Goal: Task Accomplishment & Management: Use online tool/utility

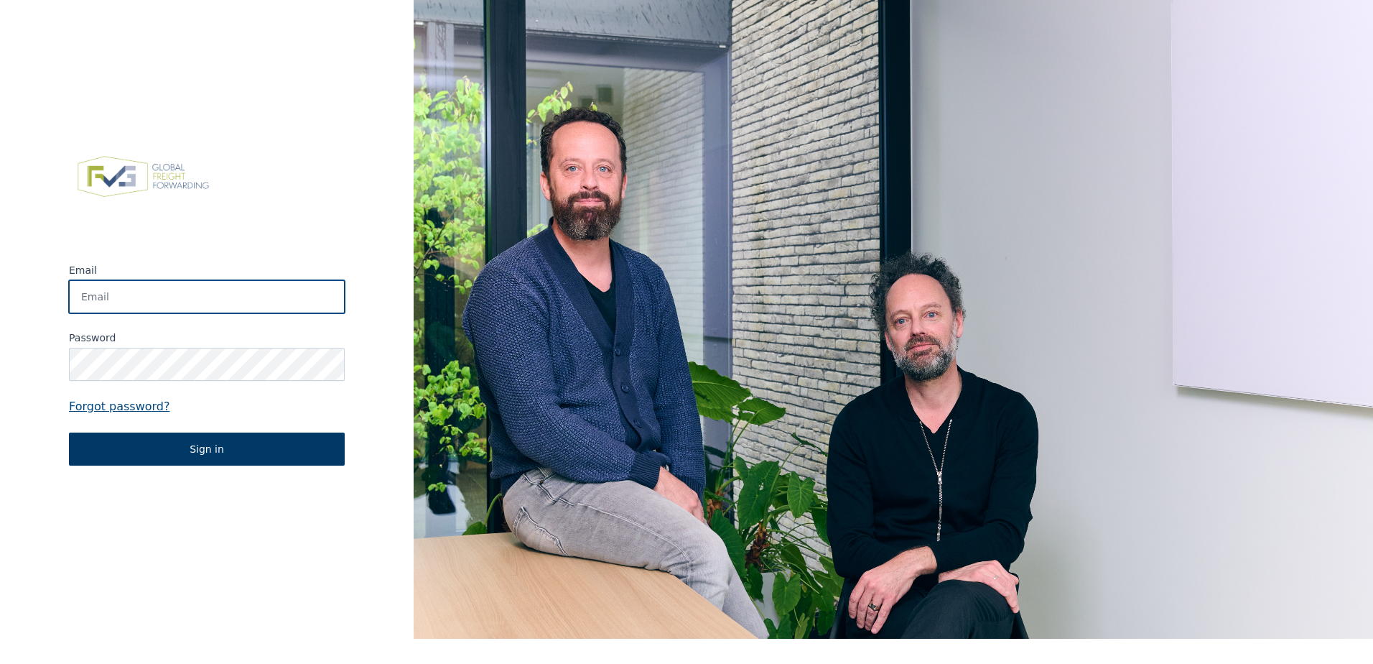
type input "[EMAIL_ADDRESS][DOMAIN_NAME]"
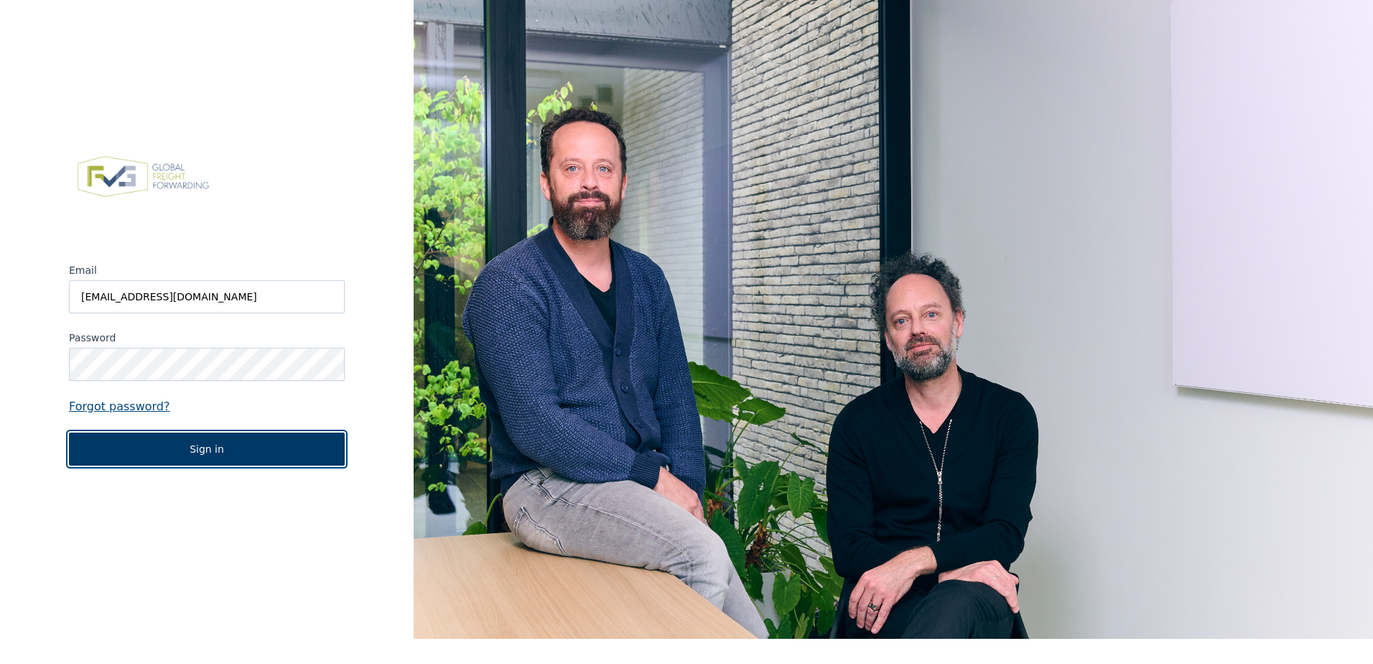
click at [252, 440] on button "Sign in" at bounding box center [207, 448] width 276 height 33
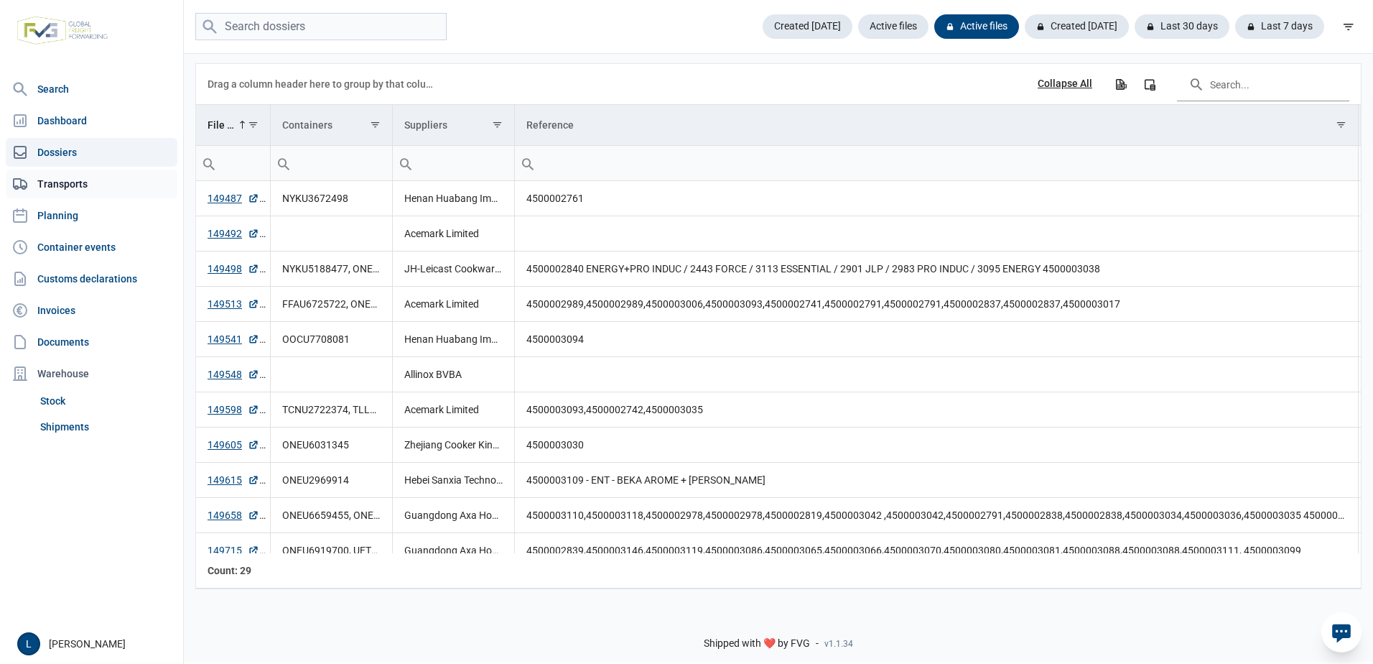
click at [82, 189] on link "Transports" at bounding box center [92, 184] width 172 height 29
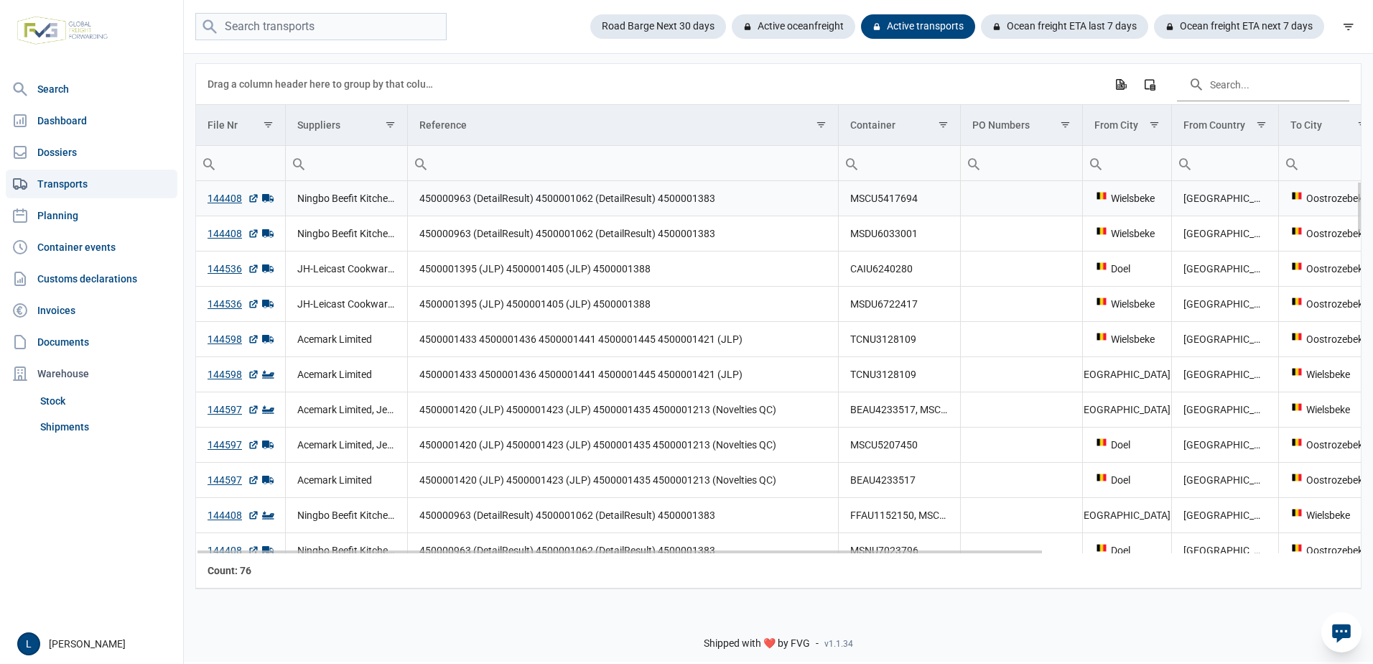
click at [266, 198] on icon "Data grid with 76 rows and 13 columns" at bounding box center [267, 198] width 11 height 9
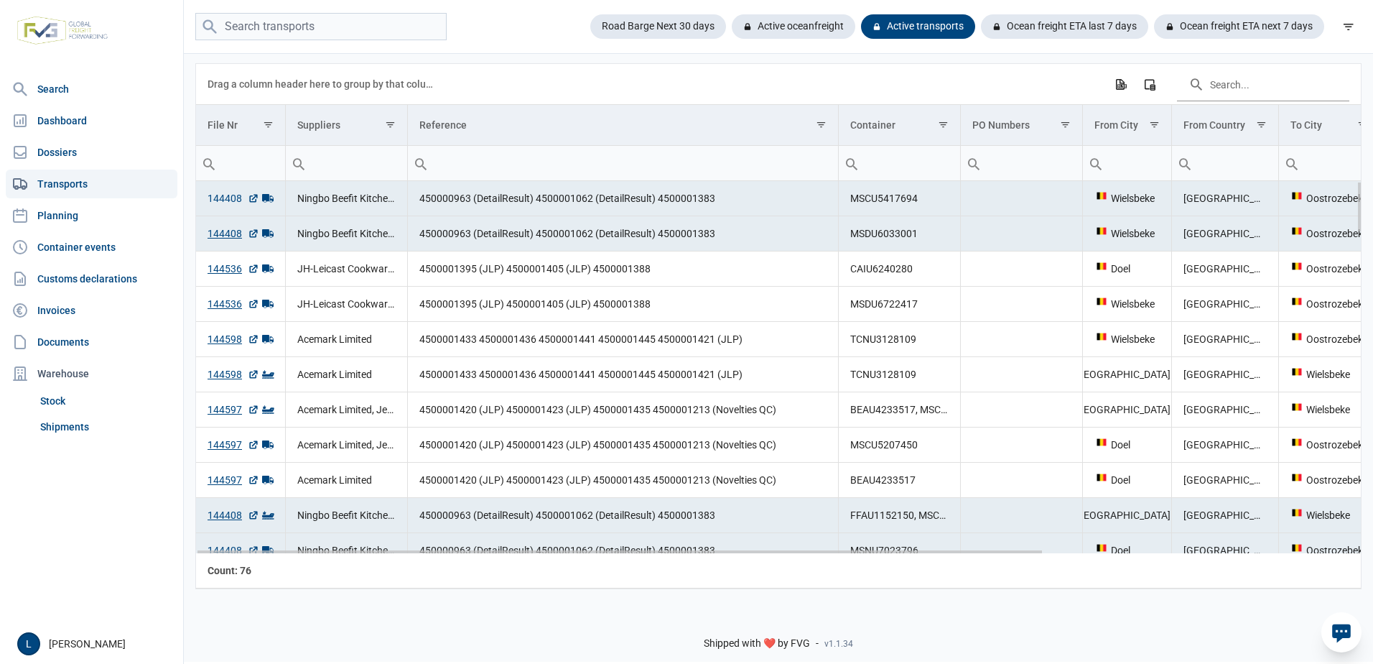
click at [215, 198] on link "144408" at bounding box center [234, 198] width 52 height 14
click at [83, 192] on link "Transports" at bounding box center [92, 184] width 172 height 29
click at [74, 218] on link "Planning" at bounding box center [92, 215] width 172 height 29
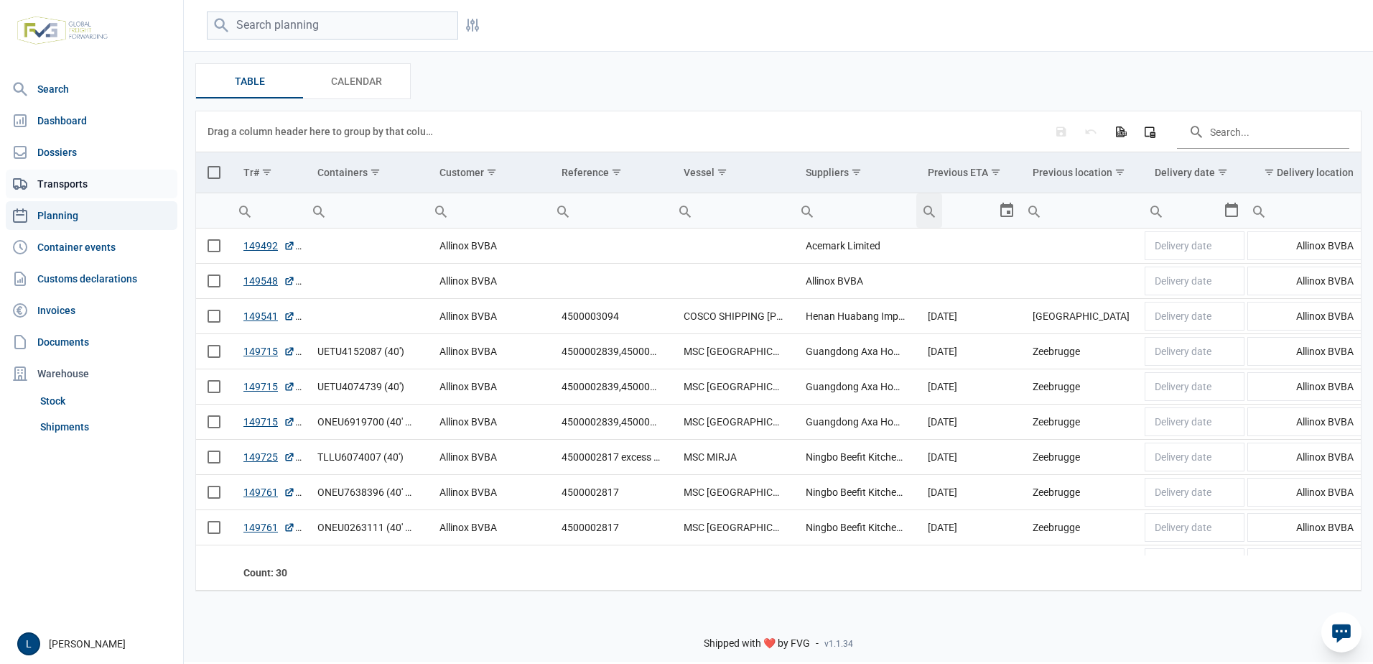
click at [67, 186] on link "Transports" at bounding box center [92, 184] width 172 height 29
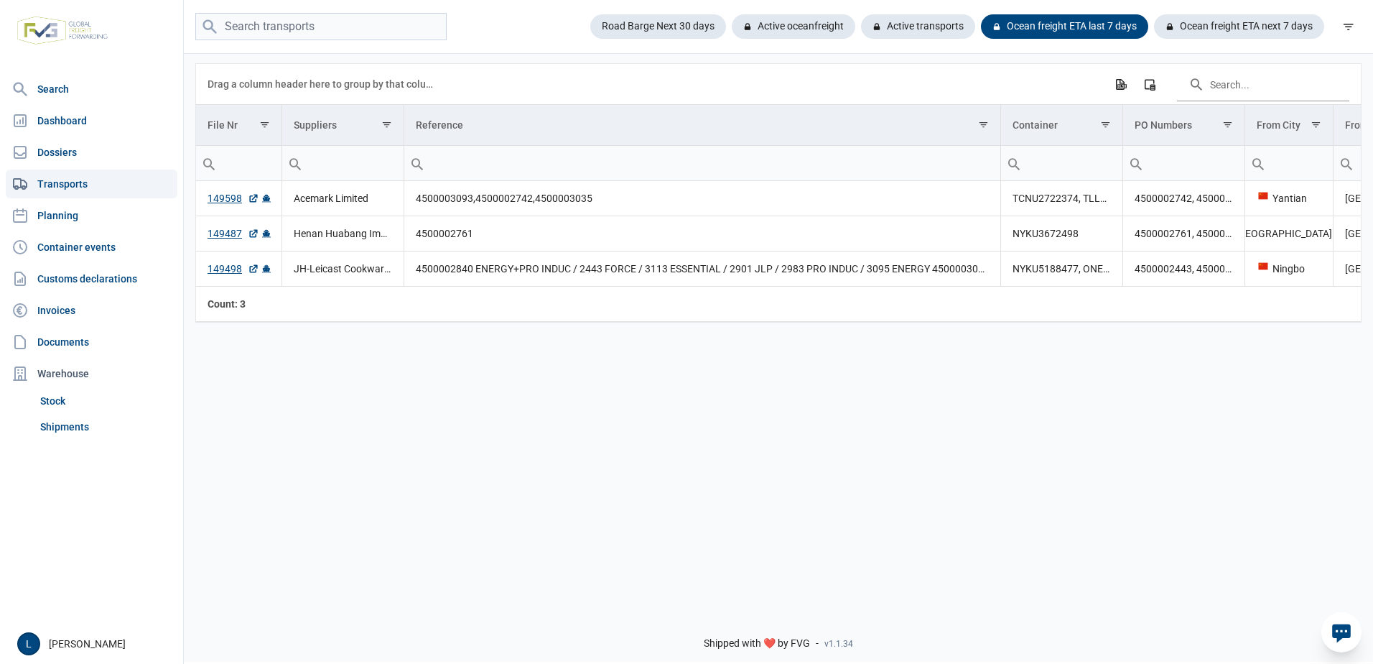
click at [1364, 22] on div "Road Barge Next 30 days Active oceanfreight Active transports Ocean freight ETA…" at bounding box center [779, 27] width 1190 height 28
click at [1353, 23] on icon "filter" at bounding box center [1349, 26] width 13 height 13
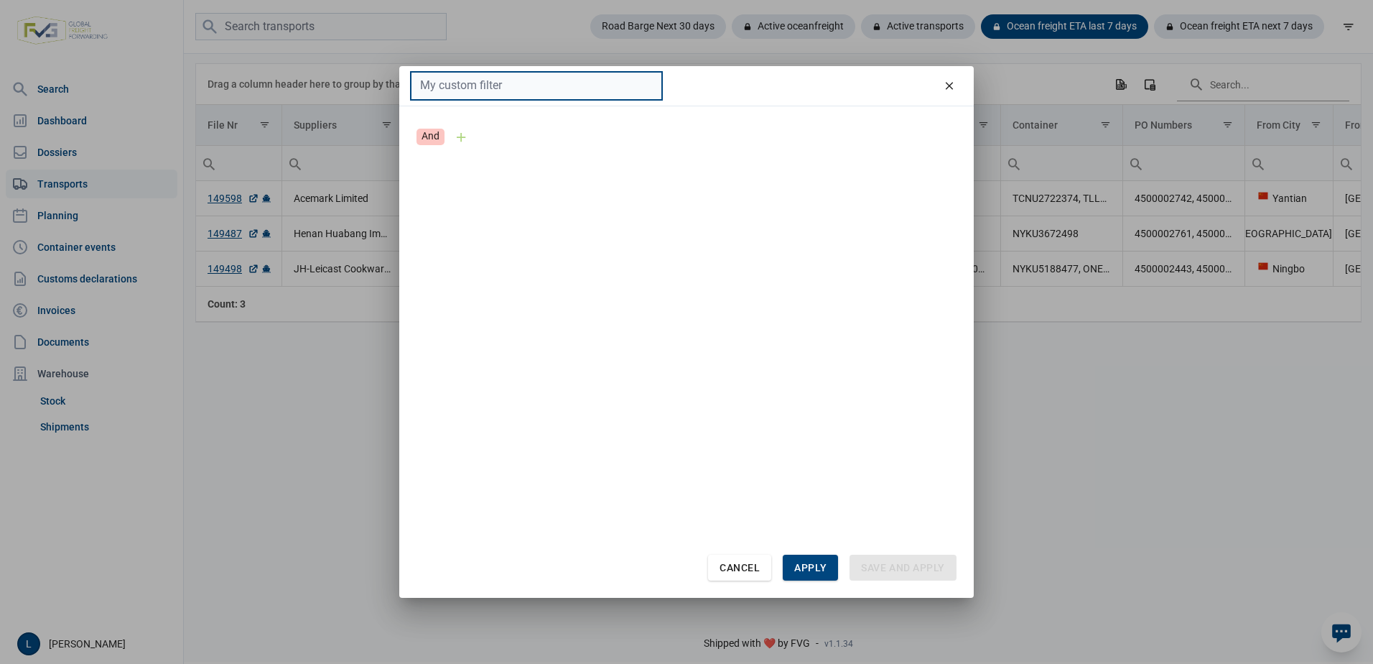
click at [617, 94] on input "text" at bounding box center [536, 86] width 251 height 28
click at [414, 327] on div "And Cancel Apply Save and apply" at bounding box center [686, 351] width 575 height 491
click at [460, 139] on div "Add" at bounding box center [461, 137] width 27 height 27
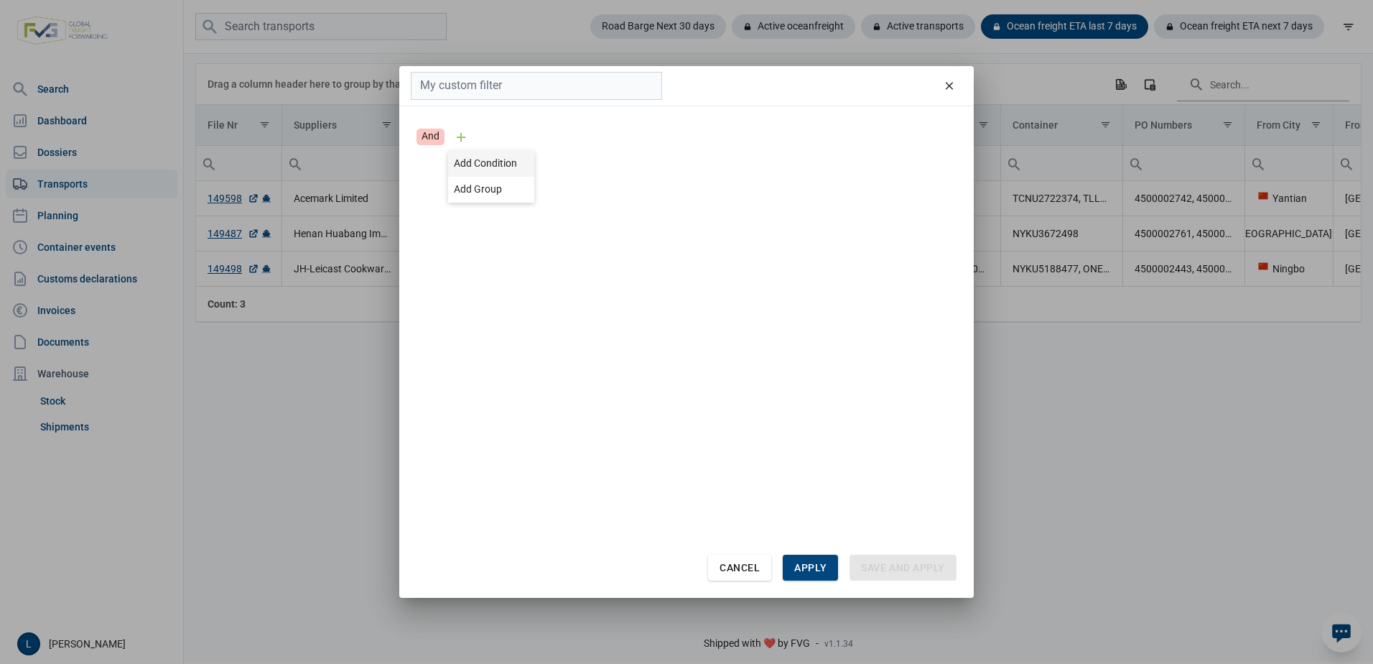
click at [476, 162] on span "Add Condition" at bounding box center [485, 162] width 63 height 11
click at [463, 138] on div "Add" at bounding box center [461, 137] width 27 height 27
click at [487, 180] on div "Add Group" at bounding box center [491, 190] width 86 height 26
click at [491, 184] on div "Add" at bounding box center [491, 190] width 27 height 27
click at [539, 221] on span "Add Condition" at bounding box center [515, 215] width 63 height 11
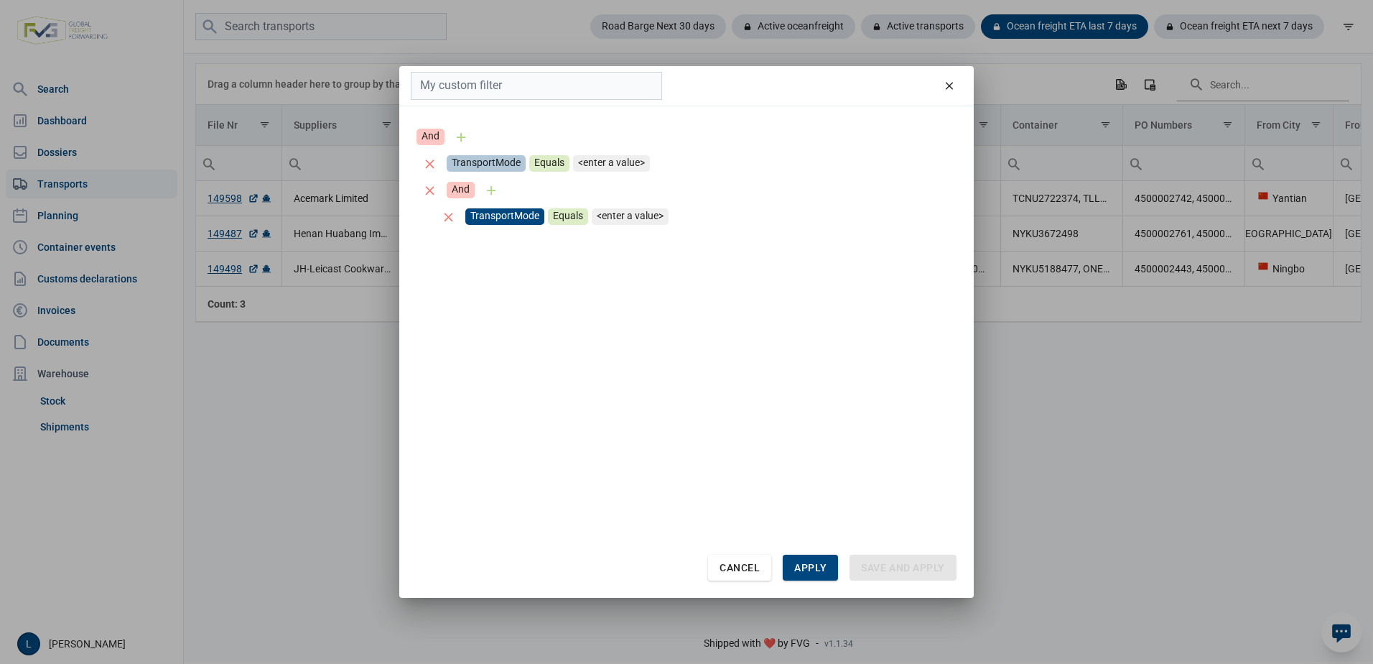
click at [523, 210] on div "TransportMode" at bounding box center [504, 216] width 79 height 17
click at [500, 152] on div "TransportMode Equals <enter a value>" at bounding box center [535, 163] width 237 height 27
click at [508, 159] on div "TransportMode" at bounding box center [486, 163] width 79 height 17
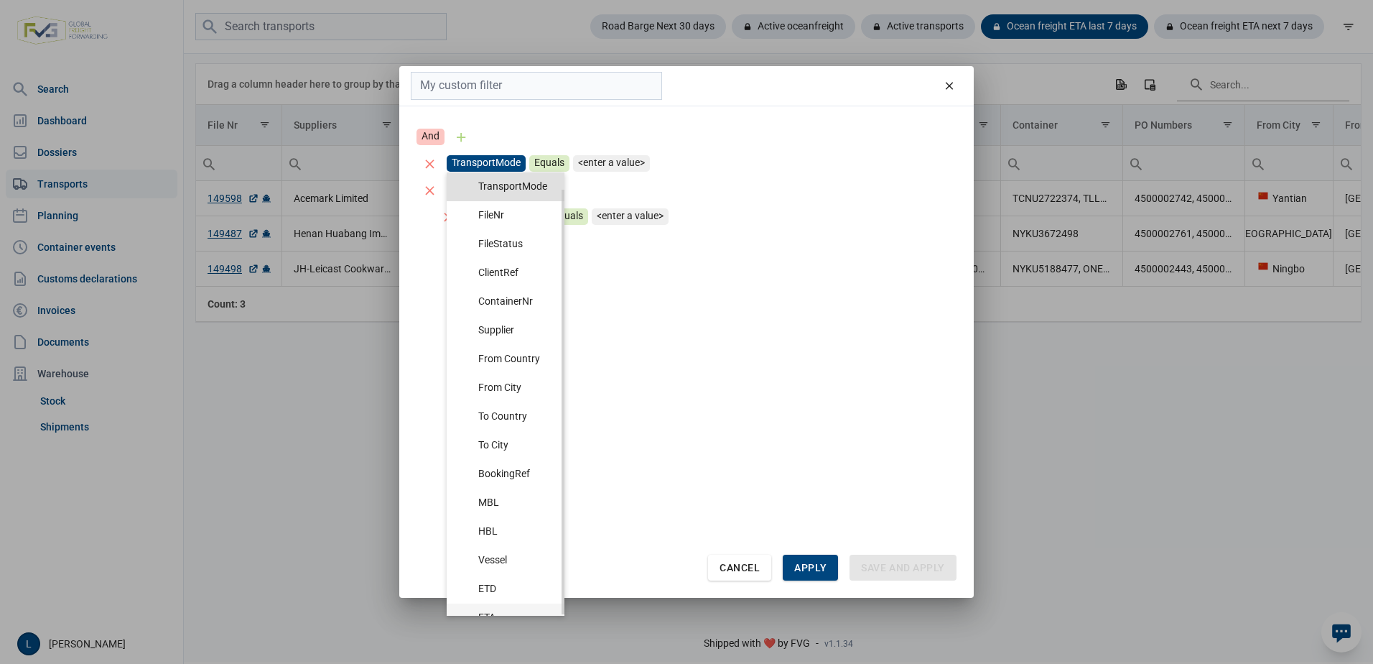
scroll to position [17, 0]
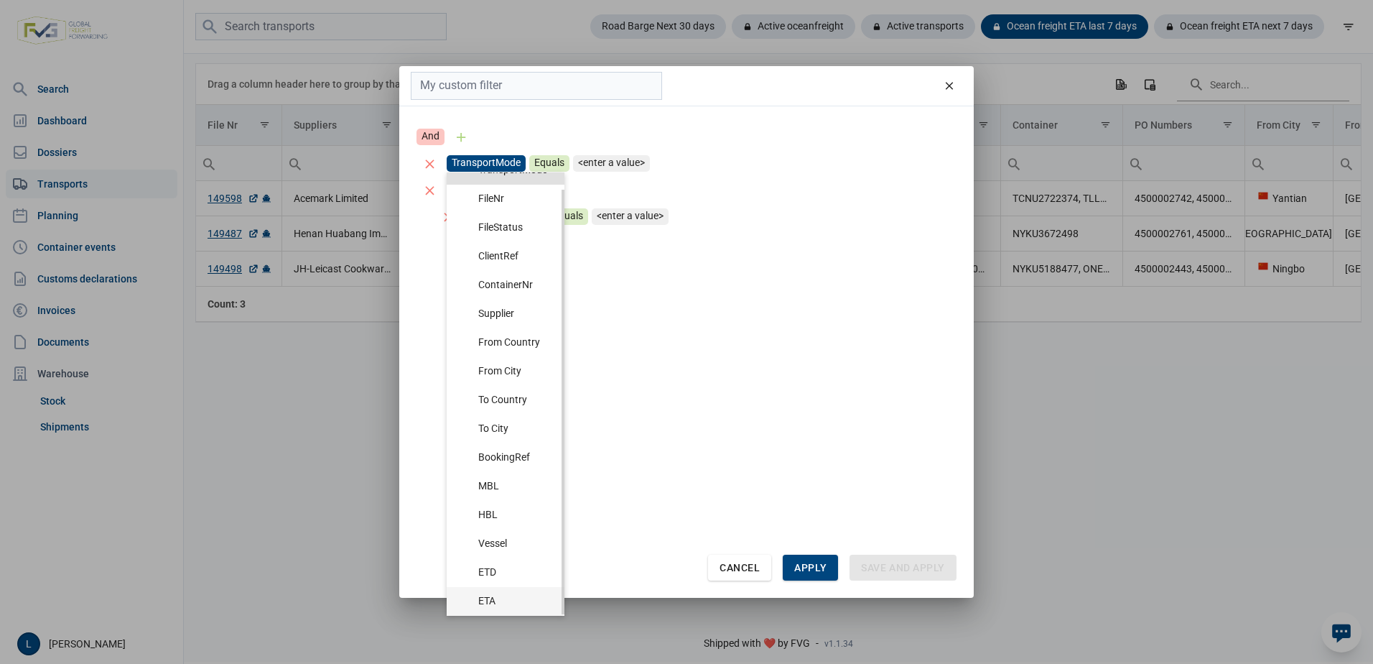
click at [519, 595] on div "ETA" at bounding box center [512, 601] width 69 height 13
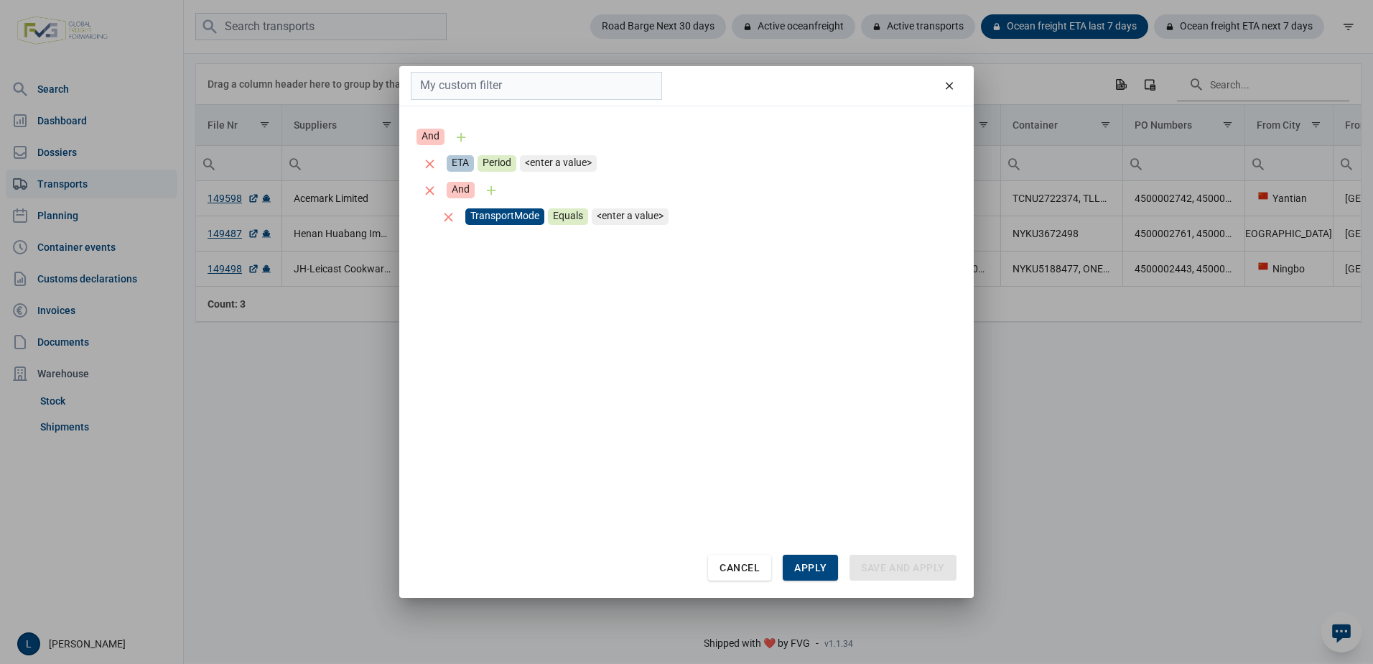
click at [511, 213] on div "TransportMode" at bounding box center [504, 216] width 79 height 17
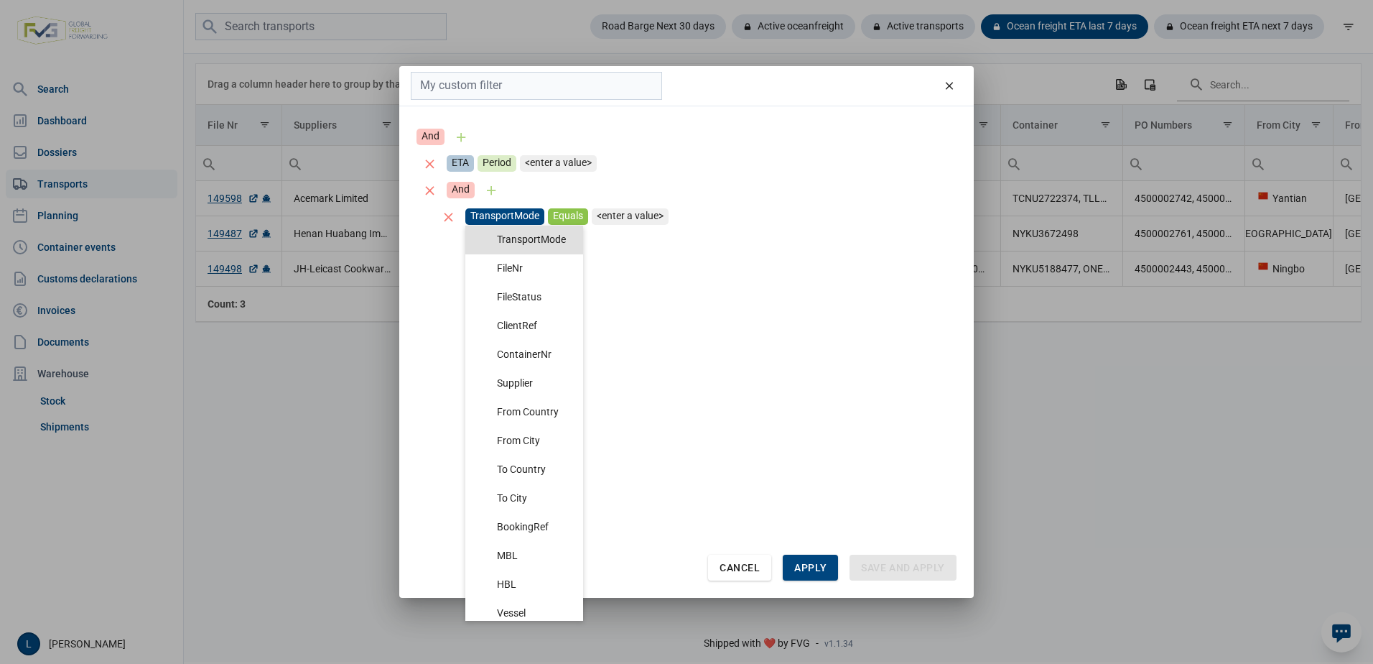
click at [580, 217] on div "Equals" at bounding box center [568, 216] width 40 height 17
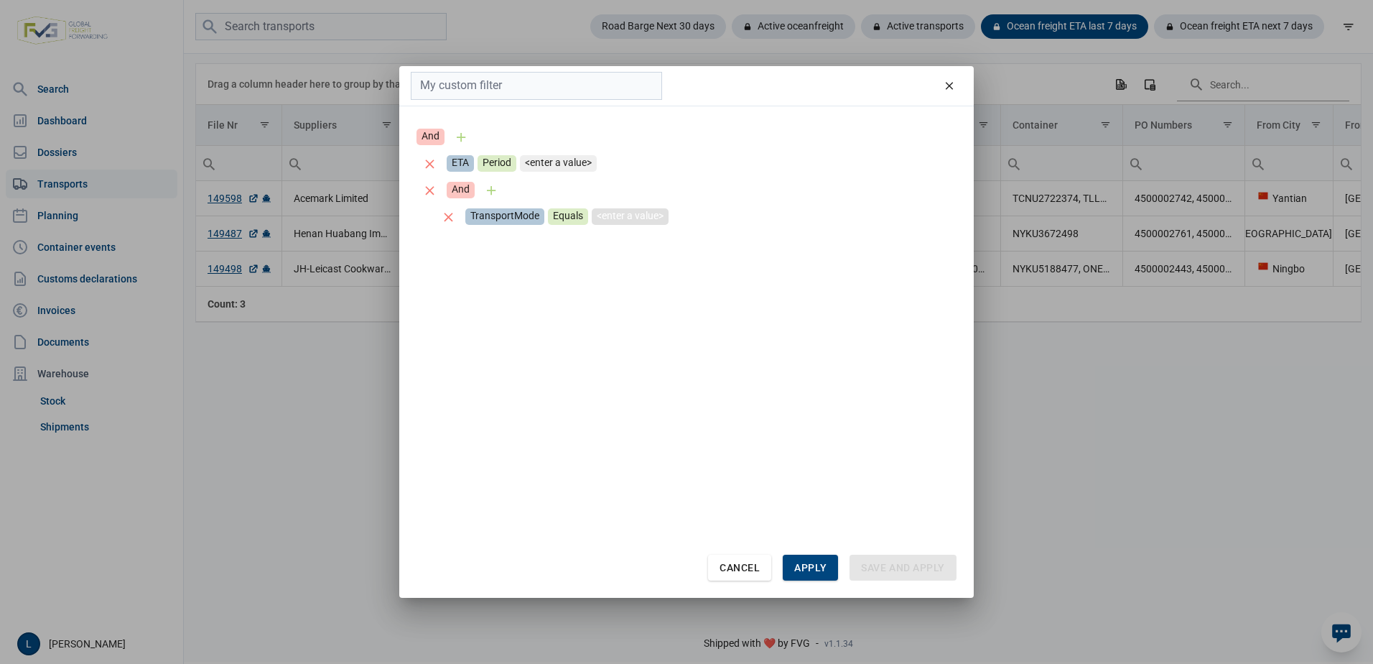
click at [621, 215] on div "<enter a value>" at bounding box center [630, 216] width 77 height 17
click at [754, 215] on div "Select" at bounding box center [754, 215] width 17 height 32
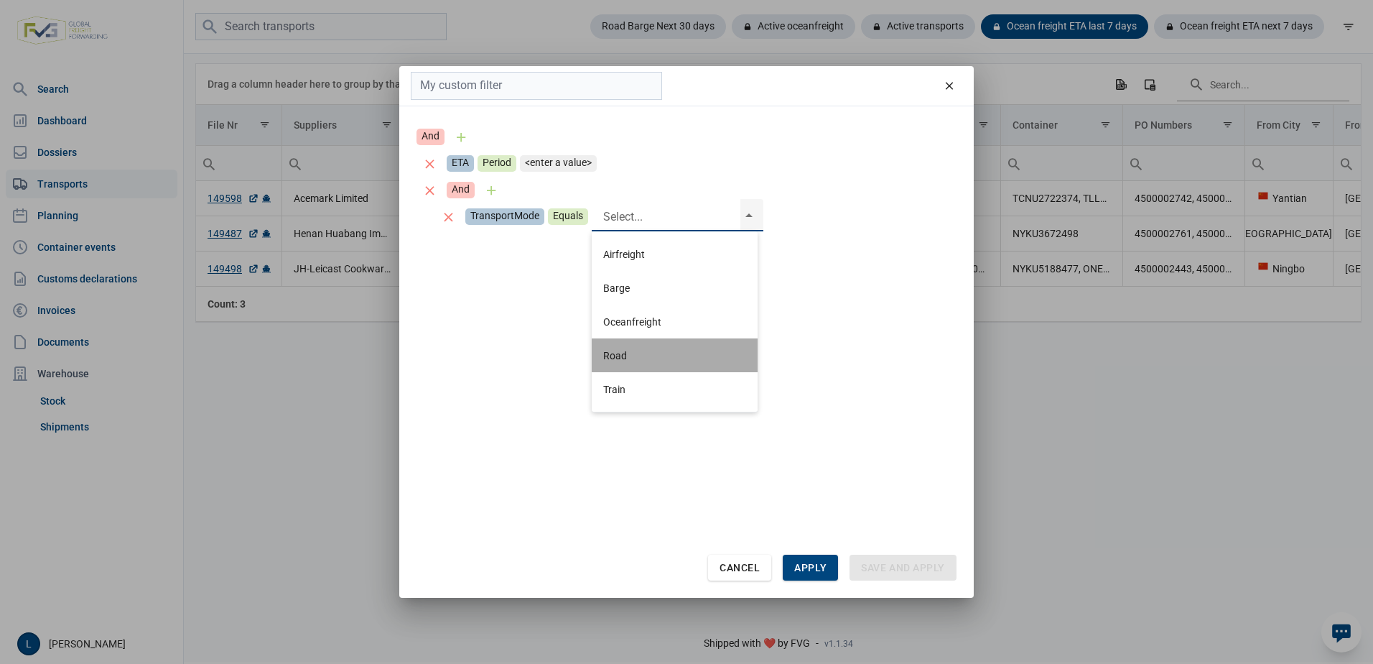
click at [674, 357] on div "Road" at bounding box center [675, 355] width 166 height 34
type input "Road"
click at [518, 331] on div "And ETA Period <enter a value> And TransportMode Equals Road Airfreight Barge O…" at bounding box center [687, 339] width 540 height 431
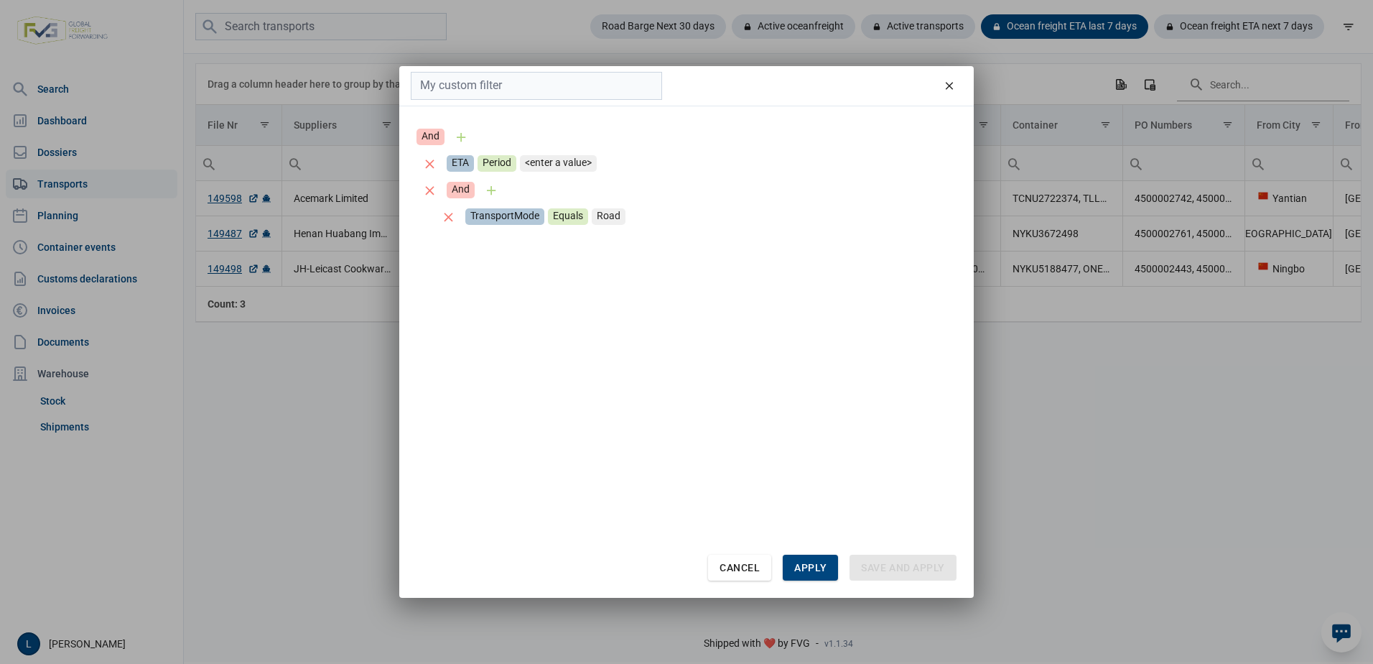
click at [568, 153] on div "ETA Period <enter a value>" at bounding box center [509, 163] width 184 height 27
click at [575, 159] on div "<enter a value>" at bounding box center [558, 163] width 77 height 17
click at [507, 163] on div "Period" at bounding box center [497, 163] width 39 height 17
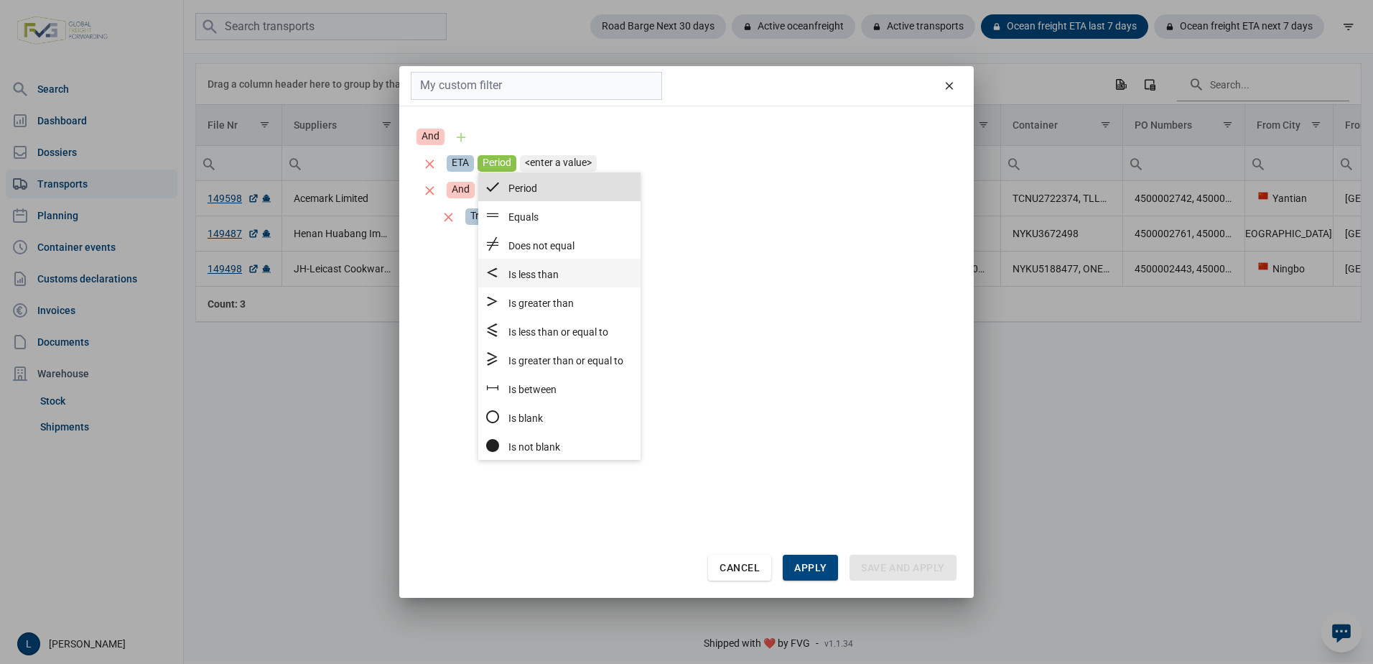
click at [542, 269] on span "Is less than" at bounding box center [534, 274] width 50 height 11
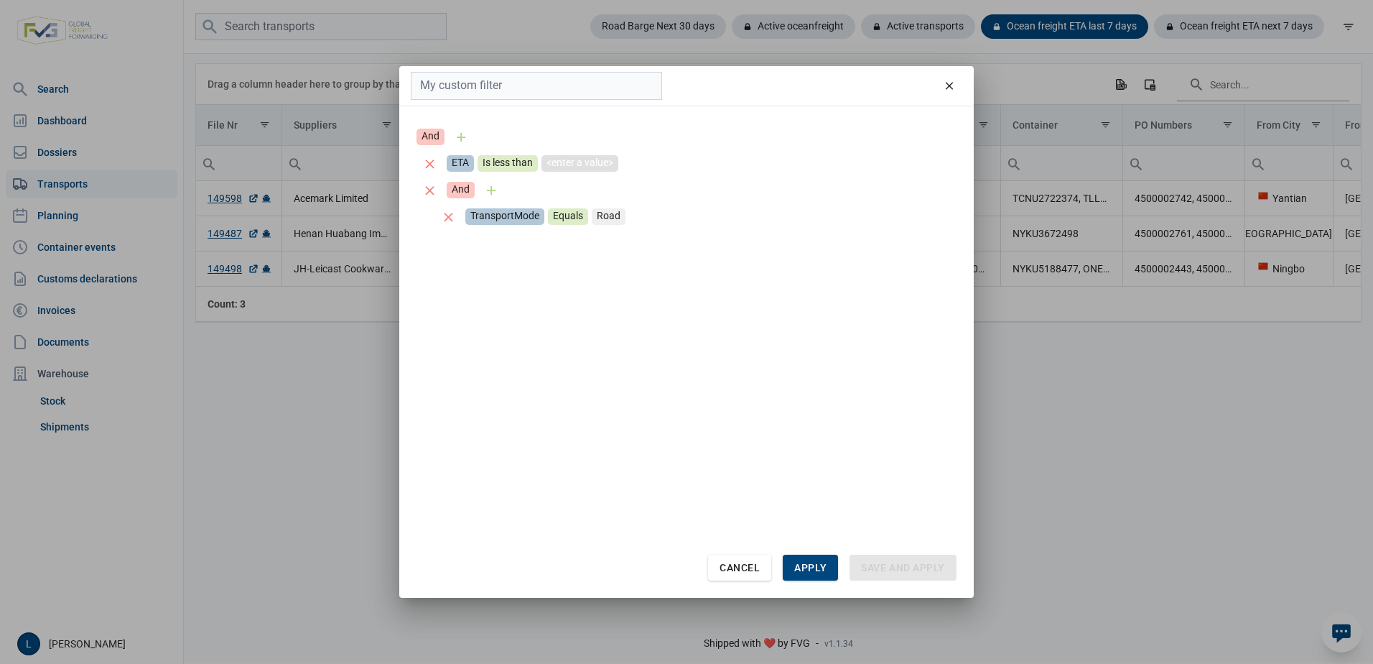
click at [600, 169] on div "<enter a value>" at bounding box center [580, 163] width 77 height 17
click at [736, 170] on div "ETA Is less than <enter a value>" at bounding box center [687, 163] width 540 height 27
click at [618, 162] on div "<enter a value>" at bounding box center [580, 163] width 77 height 17
click at [737, 164] on div "ETA Is less than" at bounding box center [687, 163] width 540 height 27
click at [621, 167] on div "ETA Is less than <enter a value>" at bounding box center [519, 163] width 205 height 27
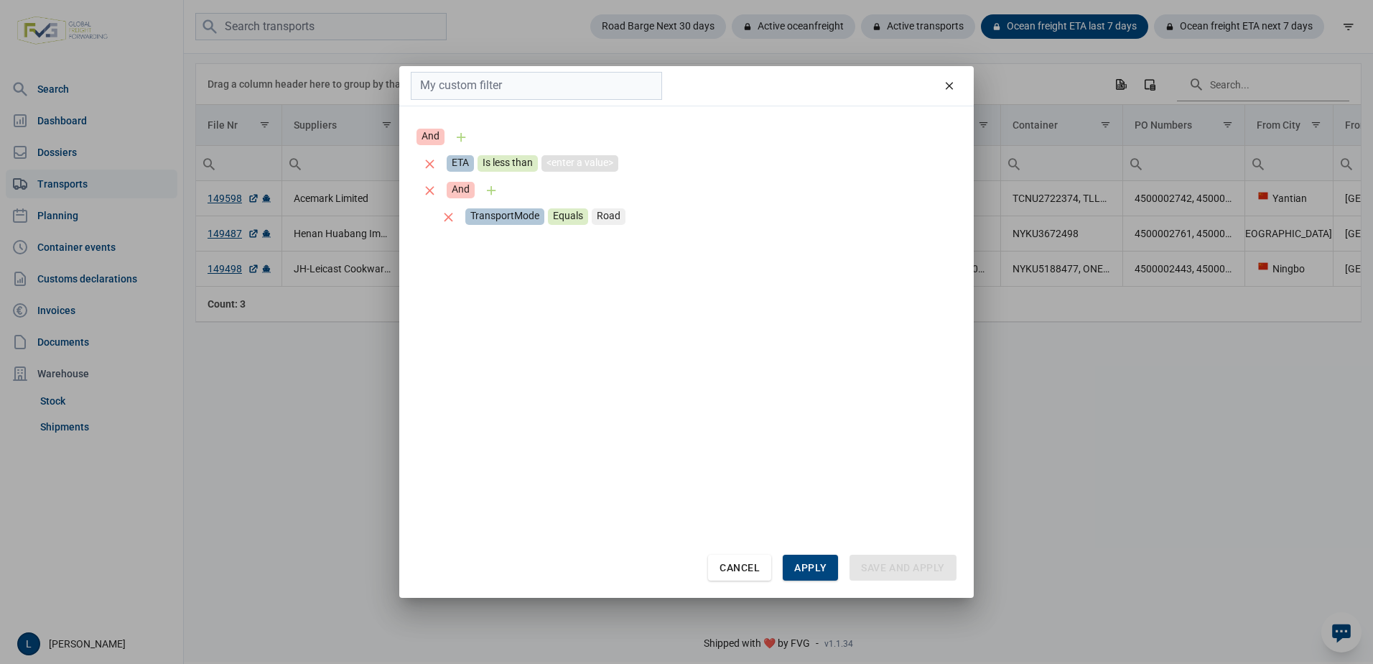
click at [589, 166] on div "<enter a value>" at bounding box center [580, 163] width 77 height 17
click at [723, 162] on div "Select" at bounding box center [731, 162] width 17 height 32
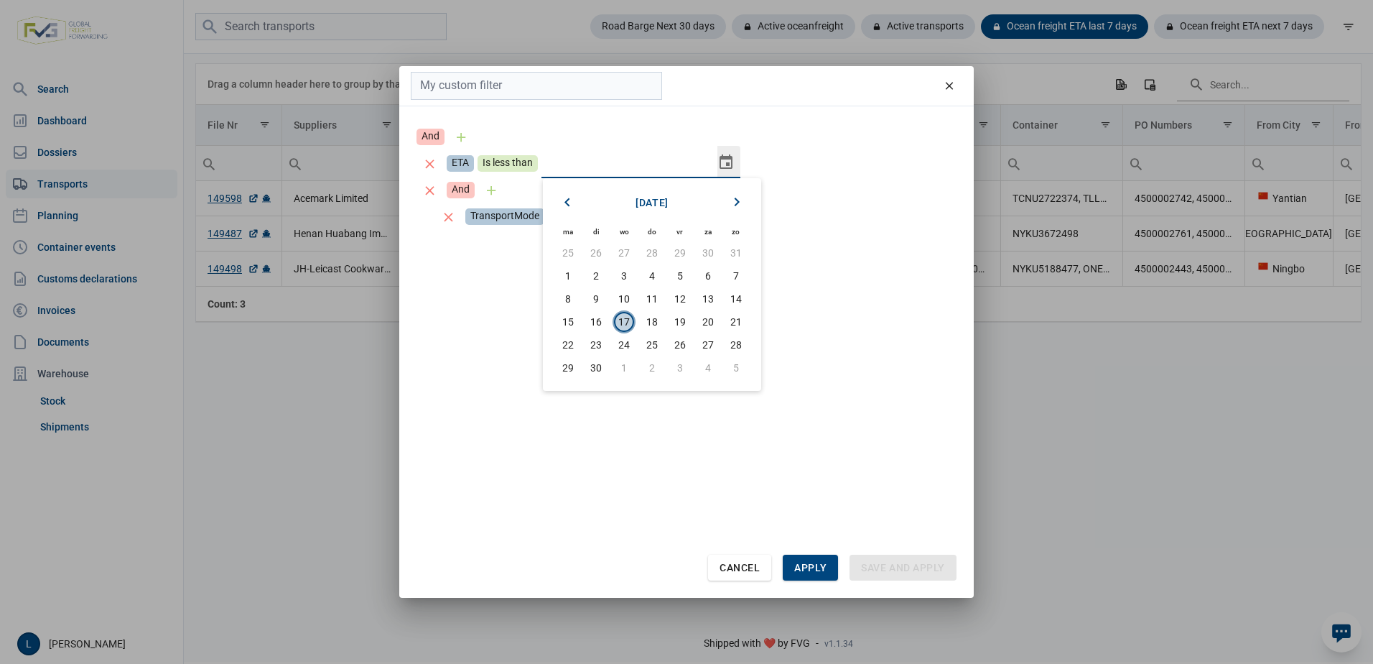
click at [620, 320] on span "17" at bounding box center [624, 322] width 20 height 20
type input "[DATE]"
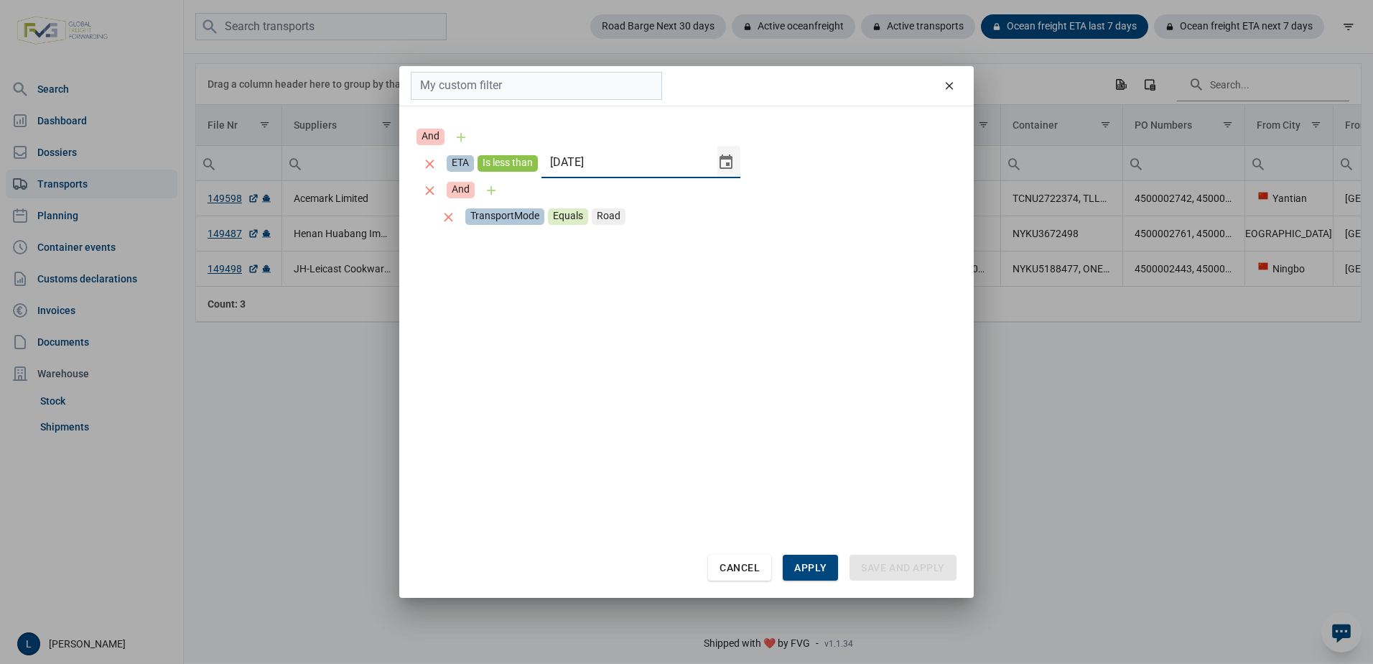
click at [509, 159] on div "Is less than" at bounding box center [508, 163] width 60 height 17
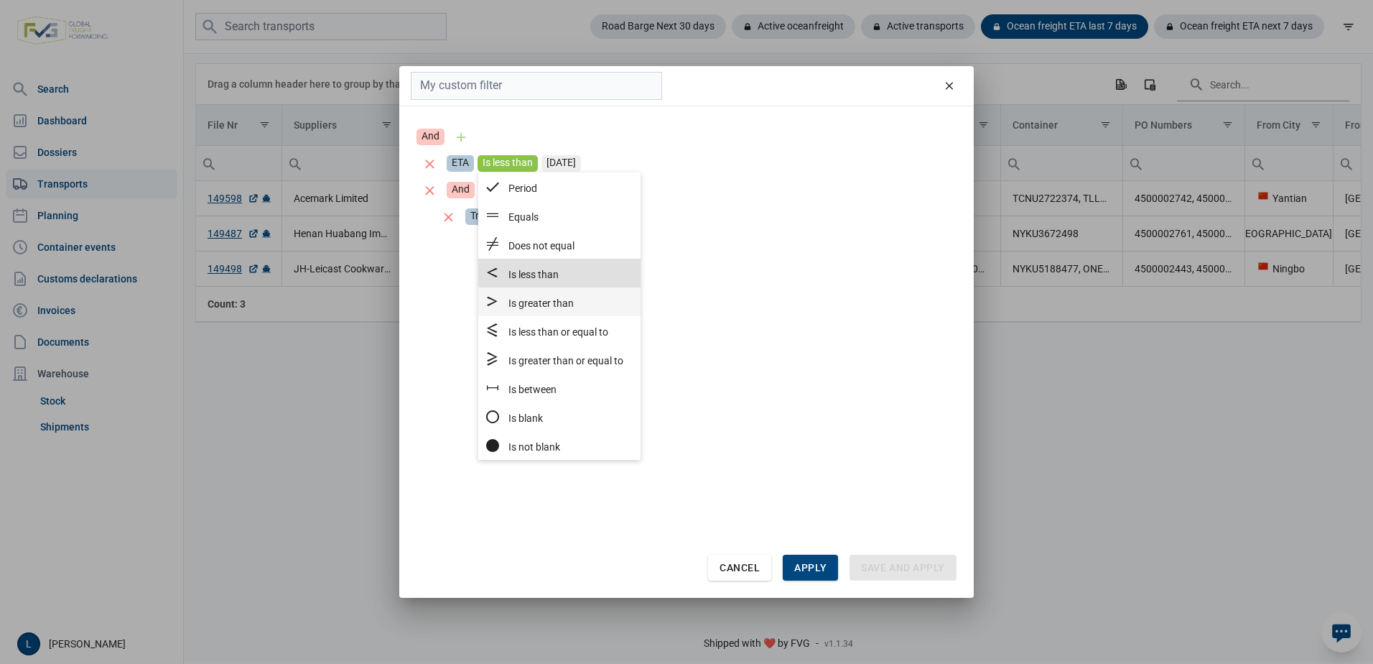
click at [557, 299] on span "Is greater than" at bounding box center [541, 302] width 65 height 11
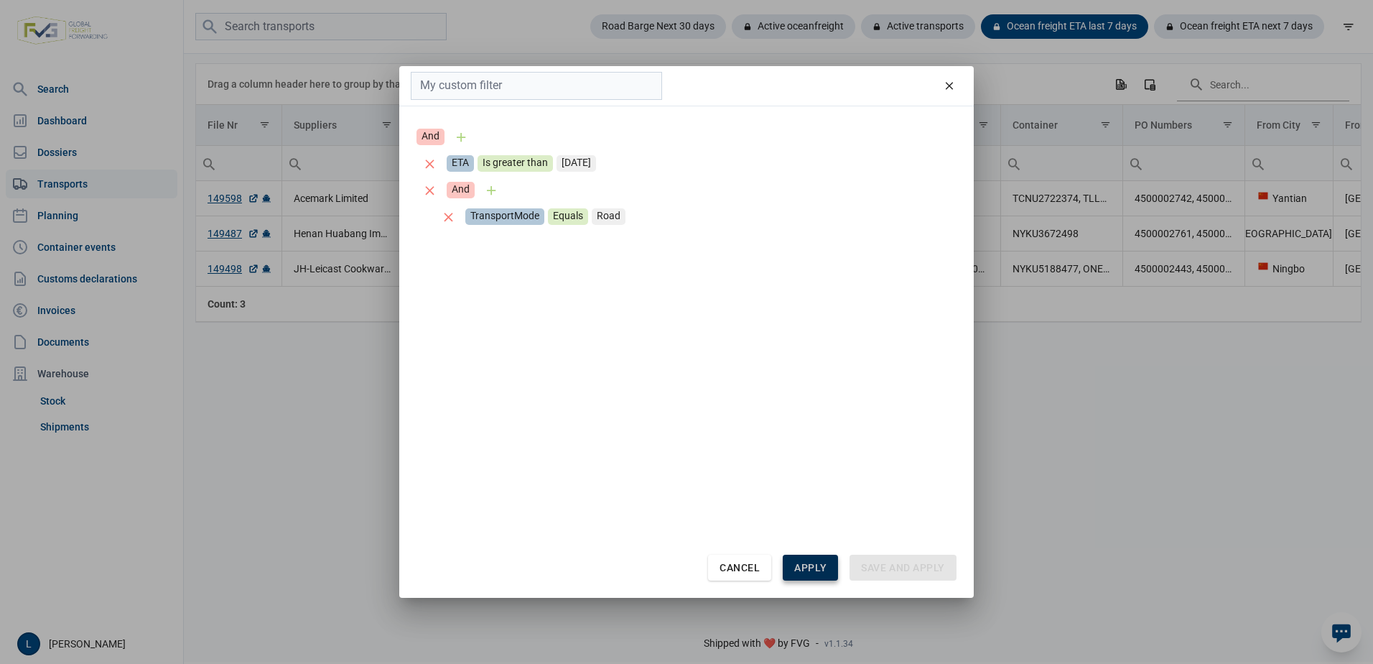
click at [807, 573] on span "Apply" at bounding box center [810, 567] width 32 height 11
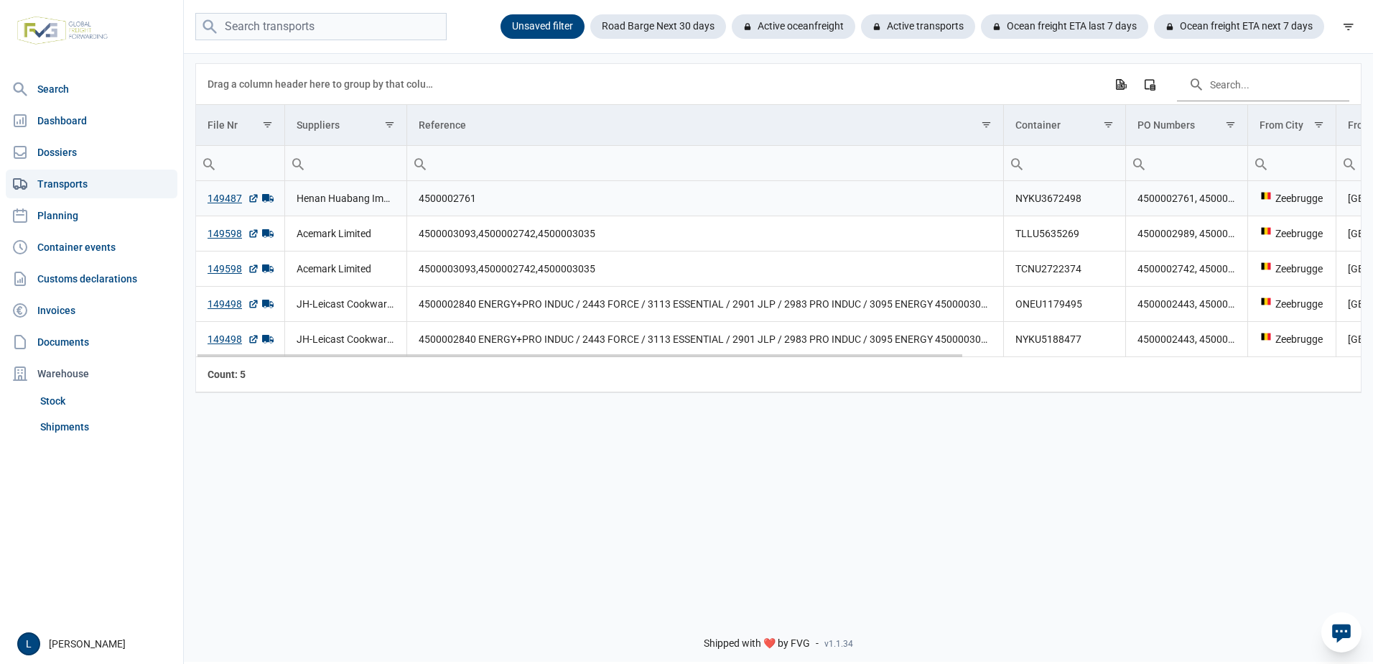
click at [434, 203] on td "4500002761" at bounding box center [705, 198] width 596 height 35
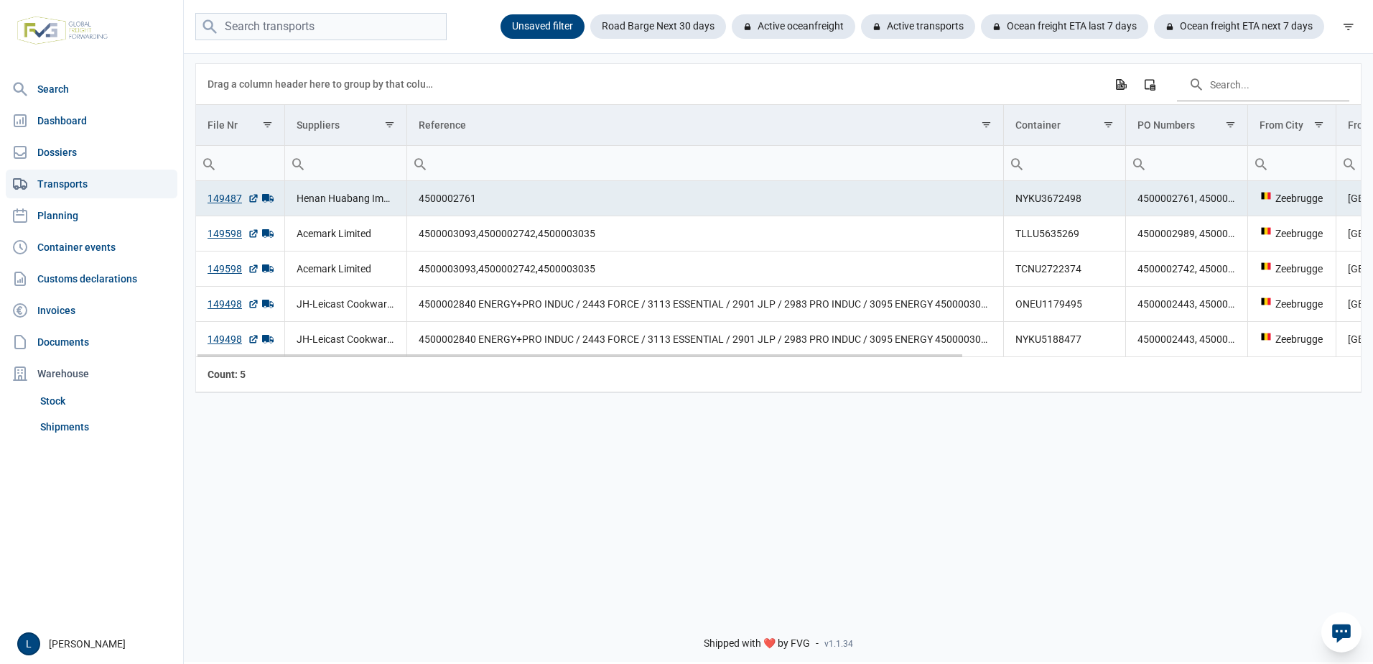
drag, startPoint x: 476, startPoint y: 201, endPoint x: 430, endPoint y: 200, distance: 46.7
drag, startPoint x: 420, startPoint y: 200, endPoint x: 471, endPoint y: 202, distance: 51.7
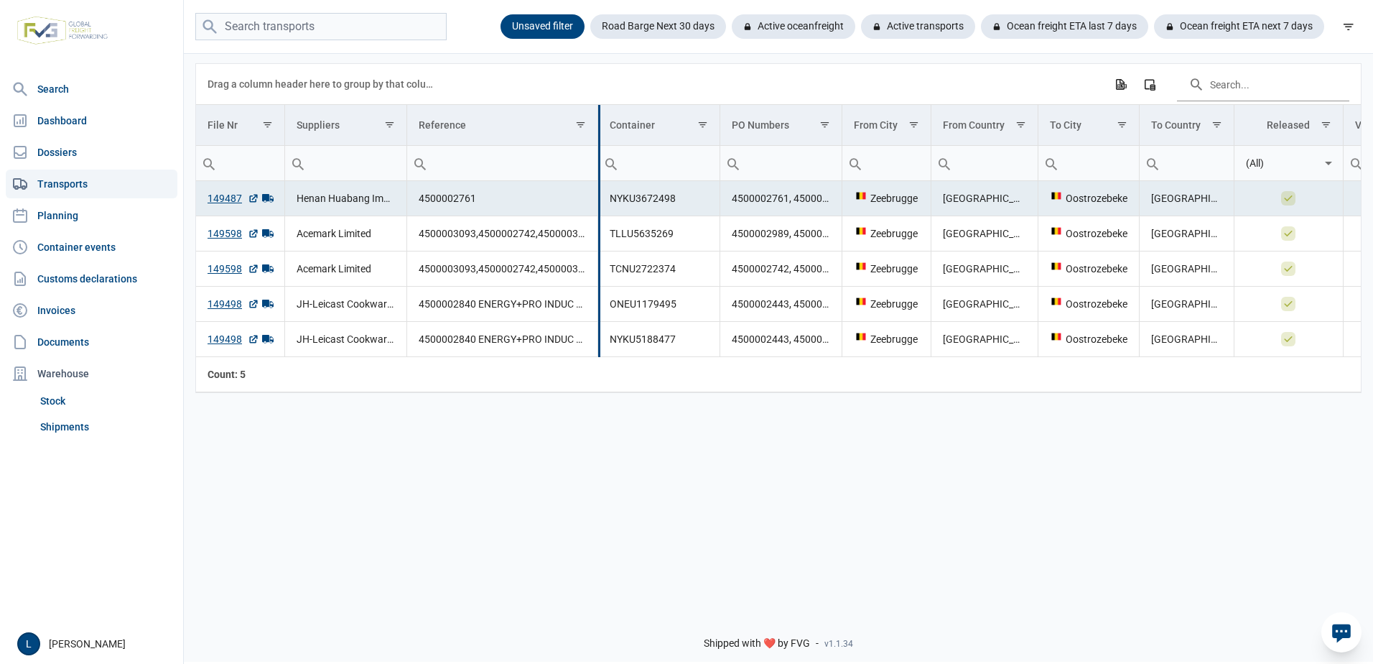
drag, startPoint x: 1002, startPoint y: 125, endPoint x: 597, endPoint y: 181, distance: 409.0
click at [597, 181] on div "Data grid with 5 rows and 13 columns Drag a column header here to group by that…" at bounding box center [778, 228] width 1165 height 328
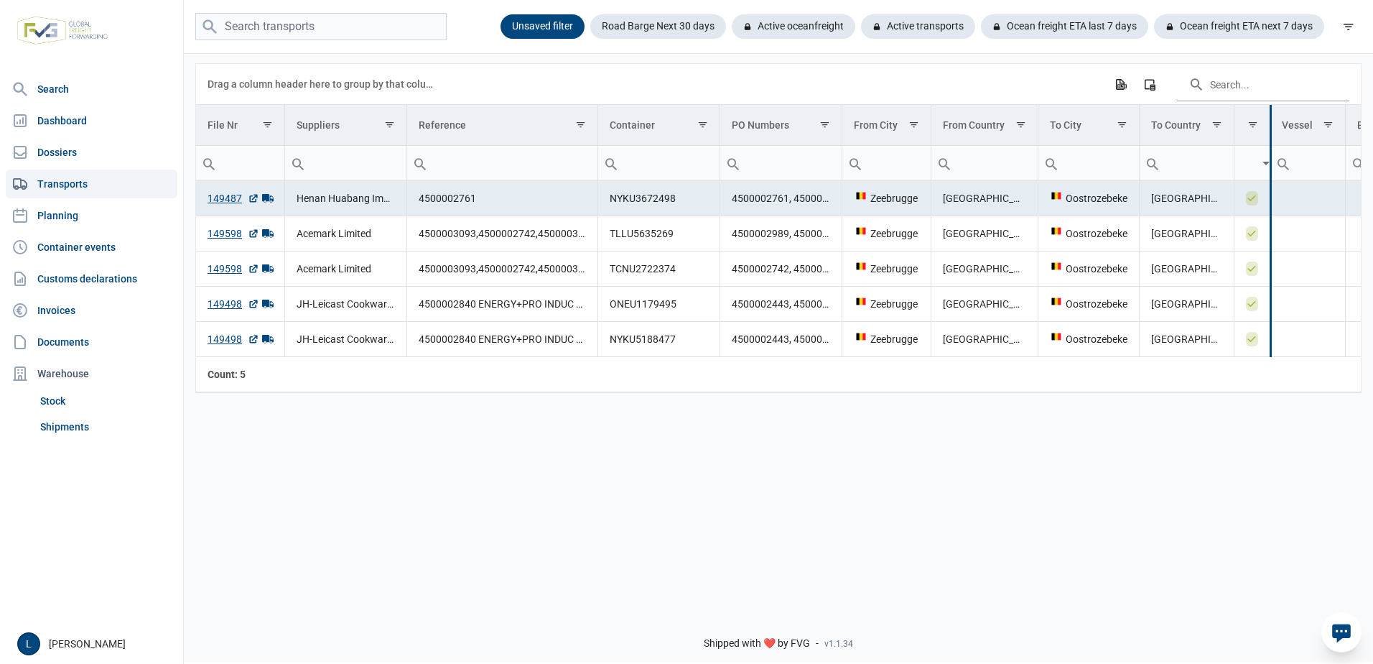
drag, startPoint x: 1343, startPoint y: 127, endPoint x: 1261, endPoint y: 144, distance: 83.5
click at [1261, 144] on div "Data grid with 5 rows and 13 columns Drag a column header here to group by that…" at bounding box center [778, 228] width 1165 height 328
drag, startPoint x: 1346, startPoint y: 133, endPoint x: 1282, endPoint y: 139, distance: 64.3
click at [1282, 139] on div "Data grid with 5 rows and 13 columns Drag a column header here to group by that…" at bounding box center [778, 228] width 1165 height 328
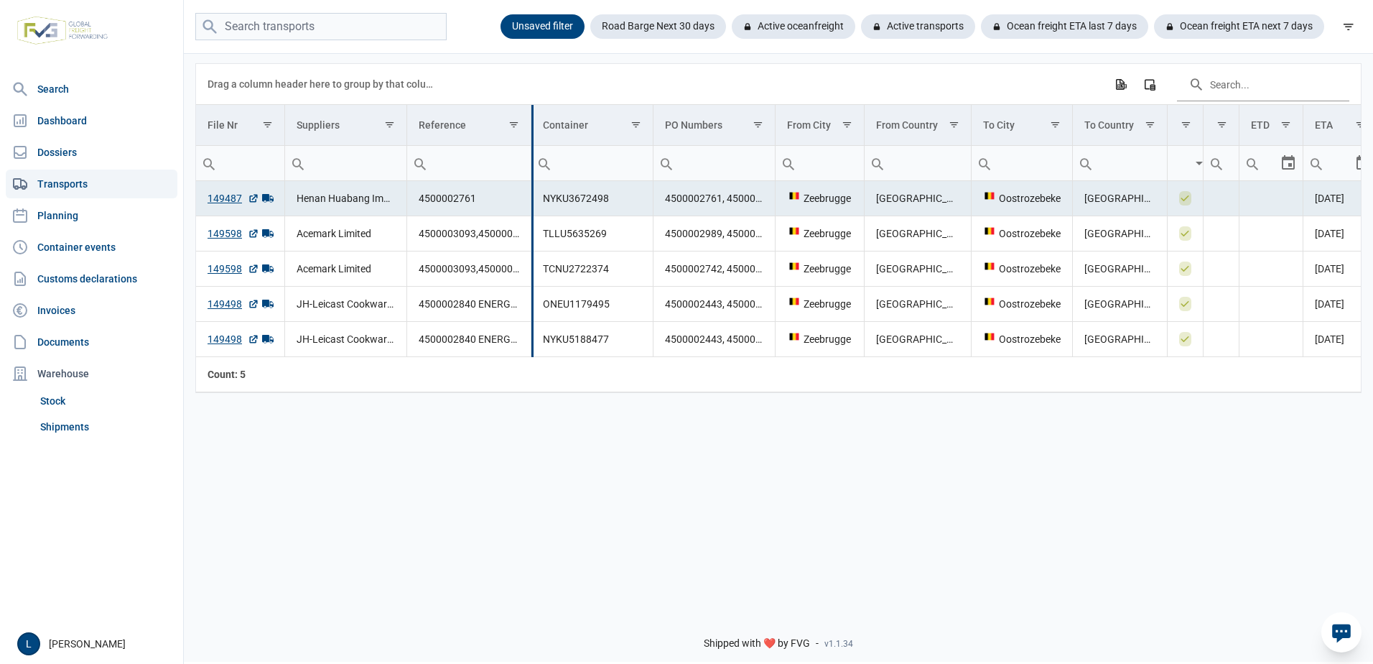
drag, startPoint x: 598, startPoint y: 129, endPoint x: 532, endPoint y: 143, distance: 68.2
click at [532, 143] on div "Data grid with 5 rows and 13 columns Drag a column header here to group by that…" at bounding box center [778, 228] width 1165 height 328
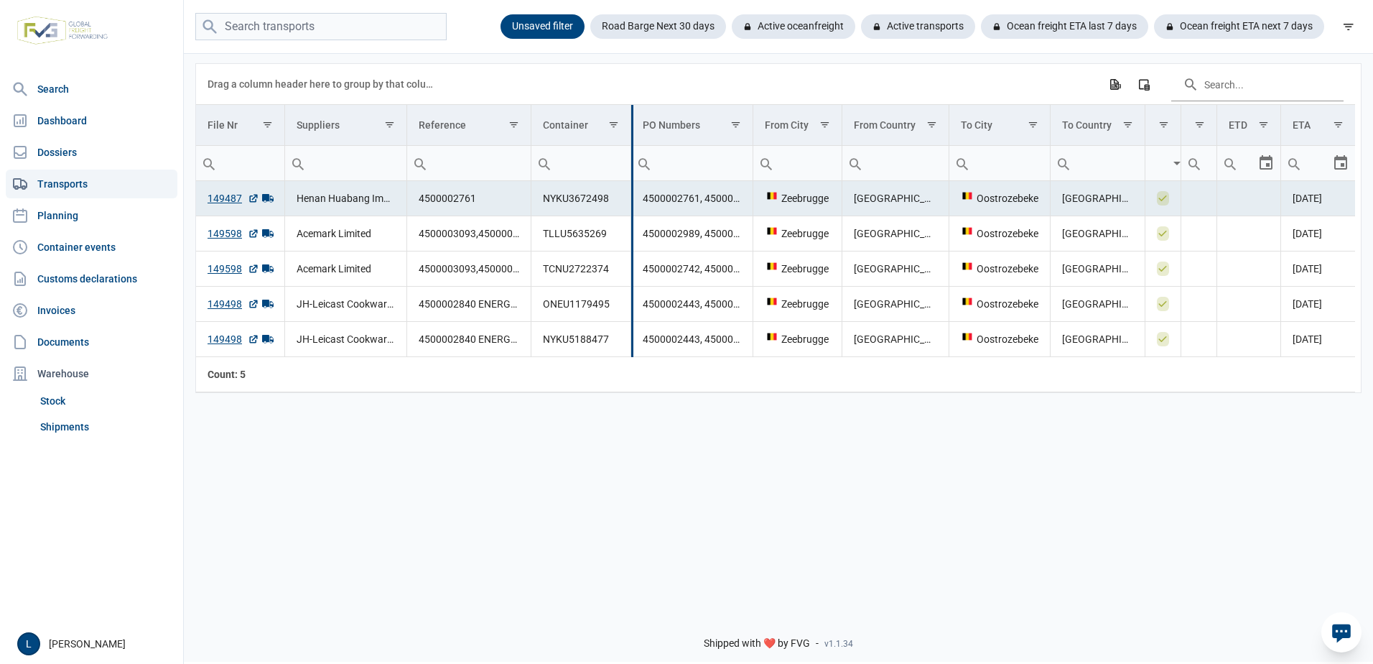
drag, startPoint x: 653, startPoint y: 129, endPoint x: 631, endPoint y: 130, distance: 22.3
click at [631, 130] on div "Data grid with 5 rows and 13 columns Drag a column header here to group by that…" at bounding box center [775, 228] width 1159 height 328
drag, startPoint x: 797, startPoint y: 449, endPoint x: 780, endPoint y: 457, distance: 19.0
click at [794, 451] on div "Data grid with 5 rows and 13 columns Drag a column header here to group by that…" at bounding box center [779, 326] width 1190 height 549
click at [78, 179] on link "Transports" at bounding box center [92, 184] width 172 height 29
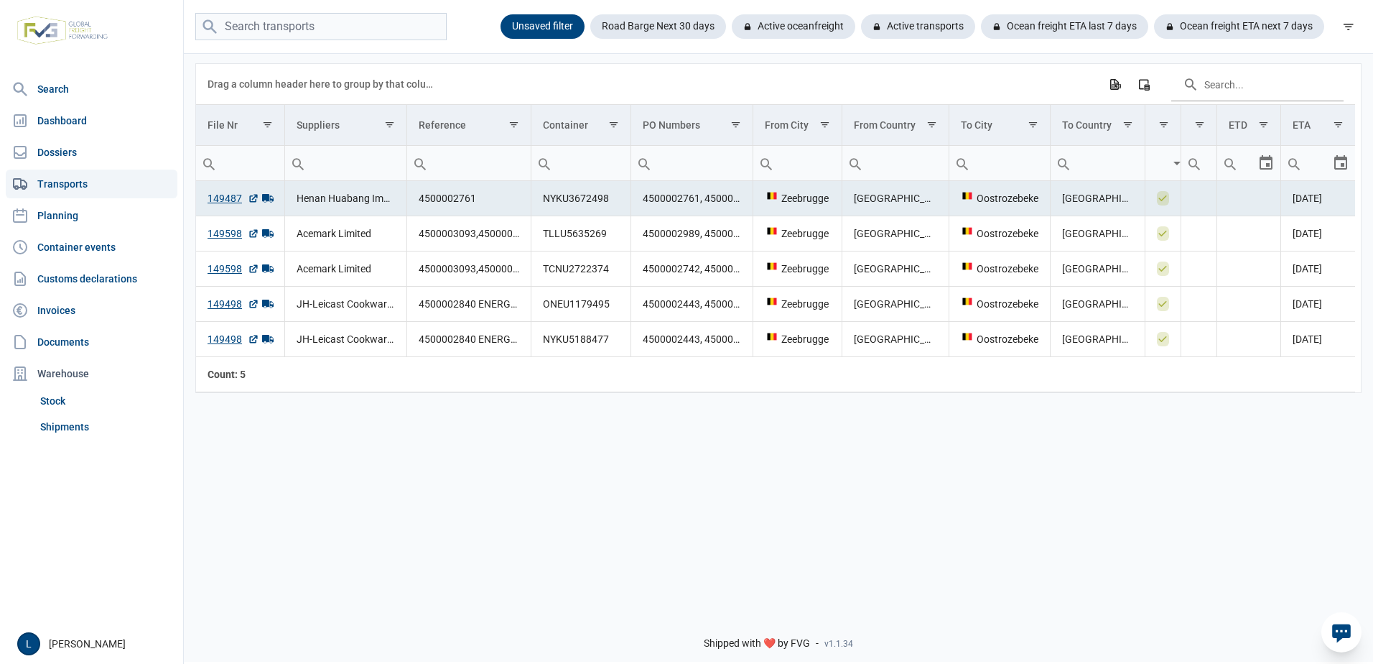
drag, startPoint x: 559, startPoint y: 436, endPoint x: 603, endPoint y: 419, distance: 47.8
click at [563, 434] on div "Data grid with 5 rows and 13 columns Drag a column header here to group by that…" at bounding box center [779, 326] width 1190 height 549
click at [1101, 20] on div "Ocean freight ETA last 7 days" at bounding box center [1059, 26] width 179 height 24
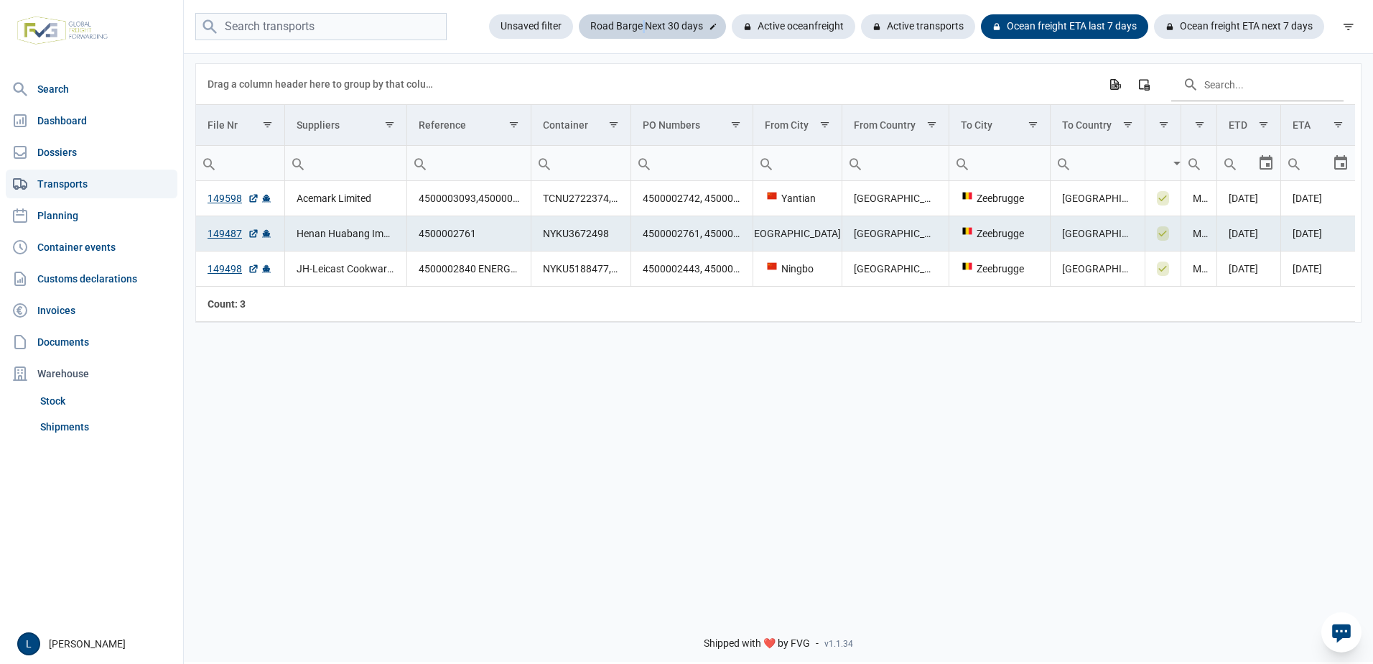
click at [635, 23] on div "Road Barge Next 30 days" at bounding box center [652, 26] width 147 height 24
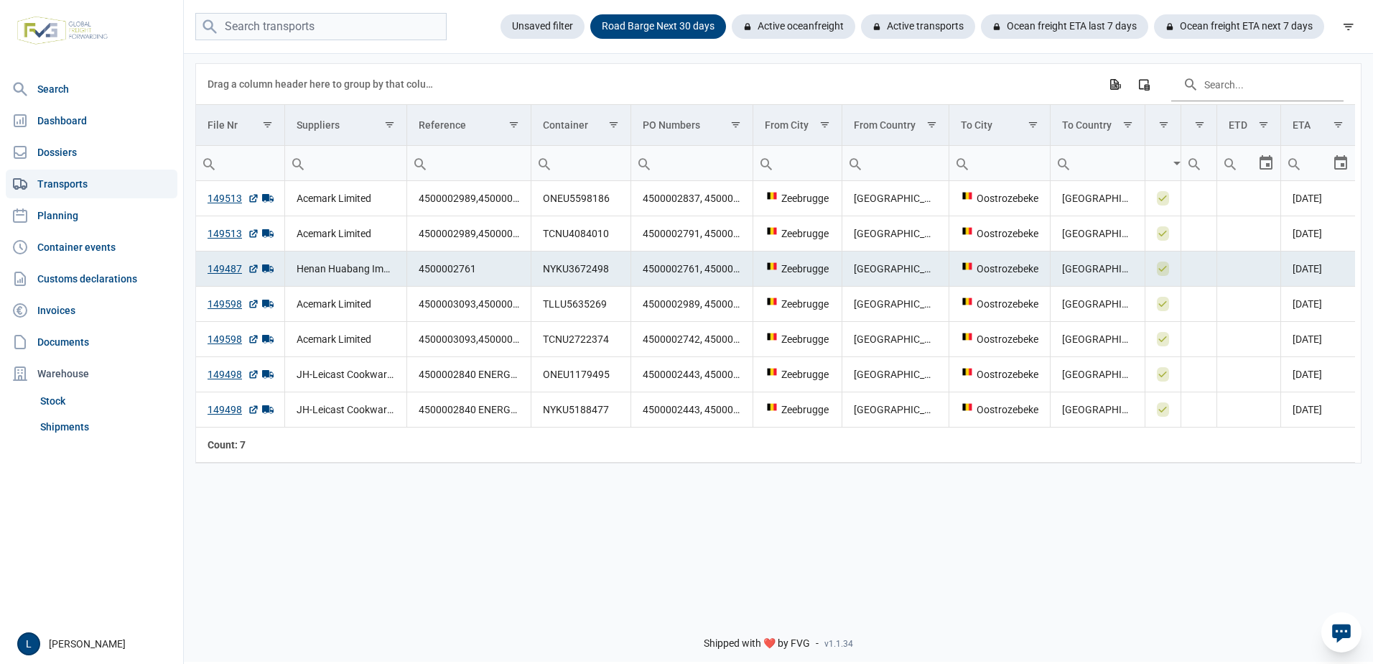
drag, startPoint x: 635, startPoint y: 23, endPoint x: 559, endPoint y: 67, distance: 87.9
click at [559, 67] on div "Drag a column header here to group by that column Export all data to Excel Colu…" at bounding box center [776, 84] width 1136 height 40
click at [710, 29] on icon at bounding box center [713, 27] width 6 height 6
type input "Road Barge Next 30 days"
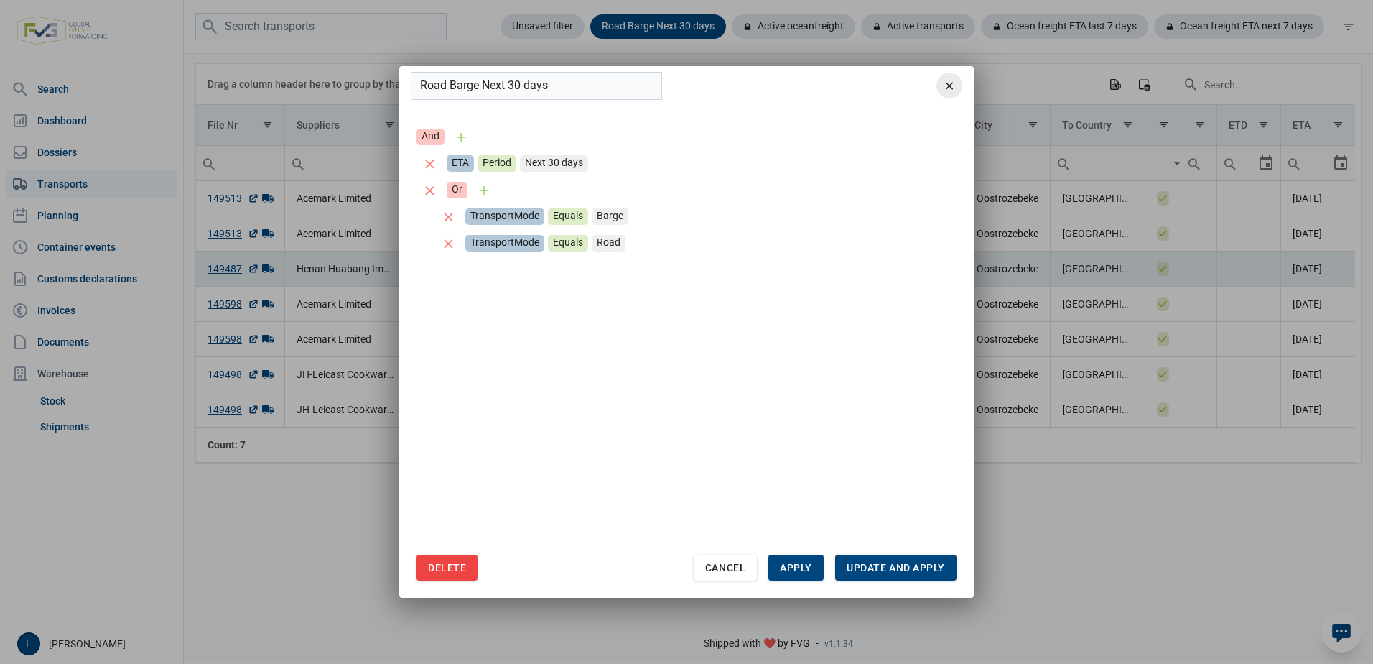
click at [951, 87] on icon "remove" at bounding box center [949, 85] width 13 height 13
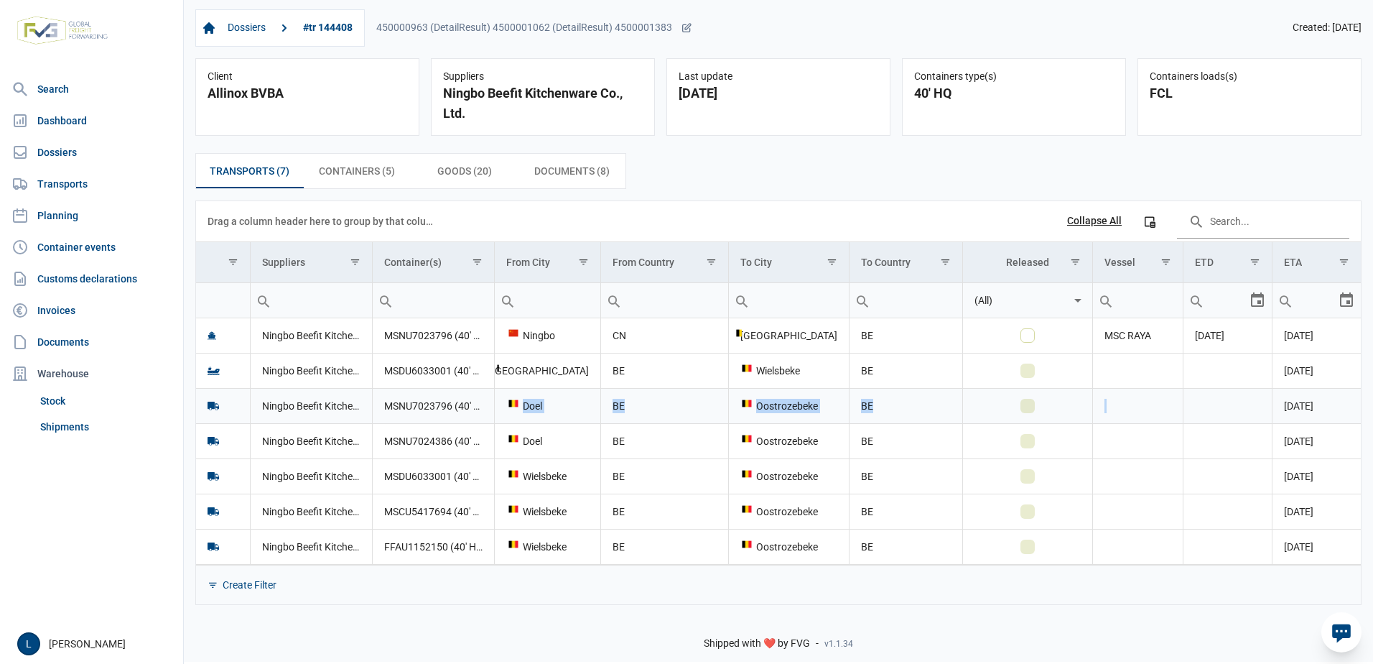
drag, startPoint x: 518, startPoint y: 404, endPoint x: 1266, endPoint y: 400, distance: 747.8
click at [1266, 400] on tr "Ningbo Beefit Kitchenware Co., Ltd. MSNU7023796 (40' HQ) Doel BE Oostrozebeke B…" at bounding box center [778, 405] width 1165 height 35
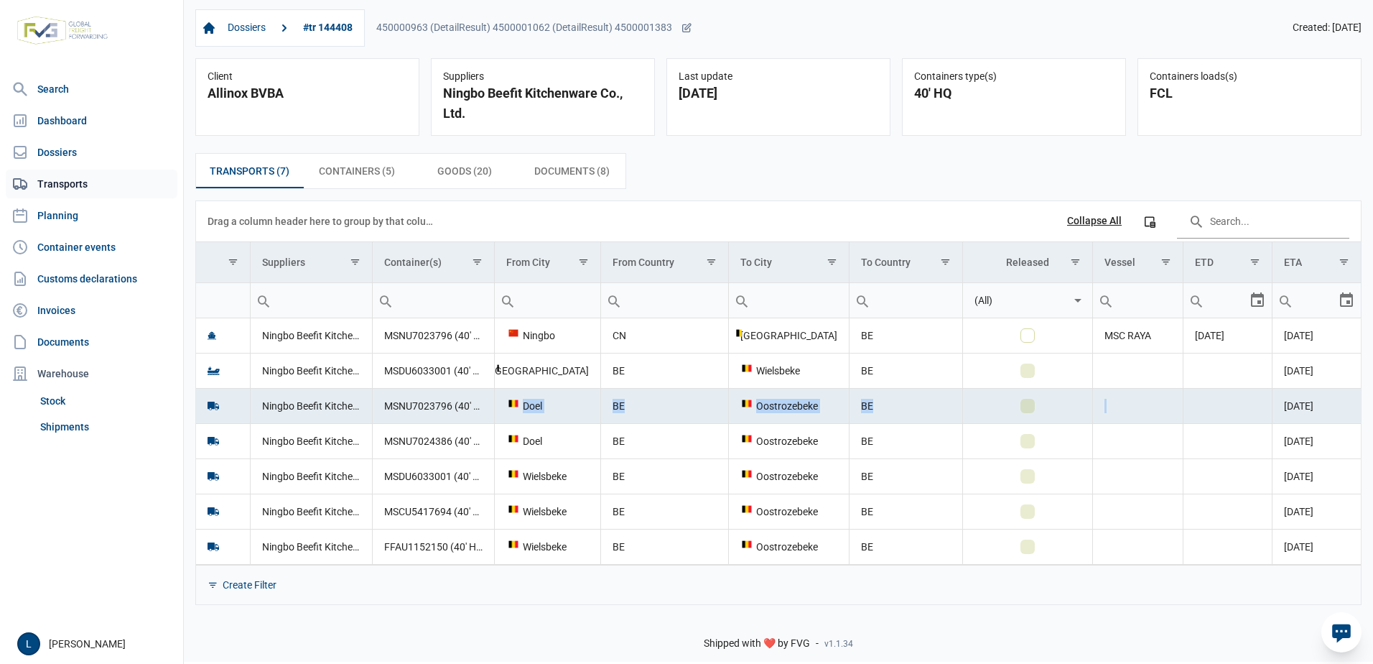
click at [66, 185] on link "Transports" at bounding box center [92, 184] width 172 height 29
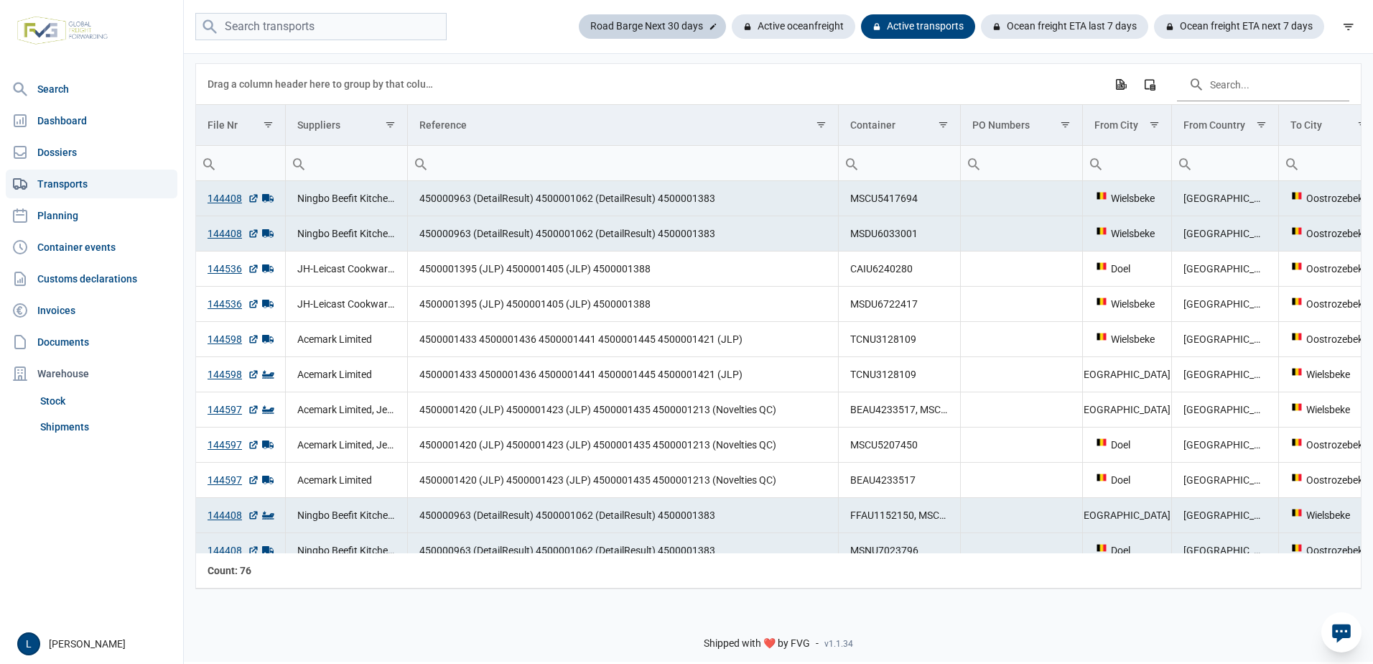
click at [698, 25] on div "Road Barge Next 30 days" at bounding box center [652, 26] width 147 height 24
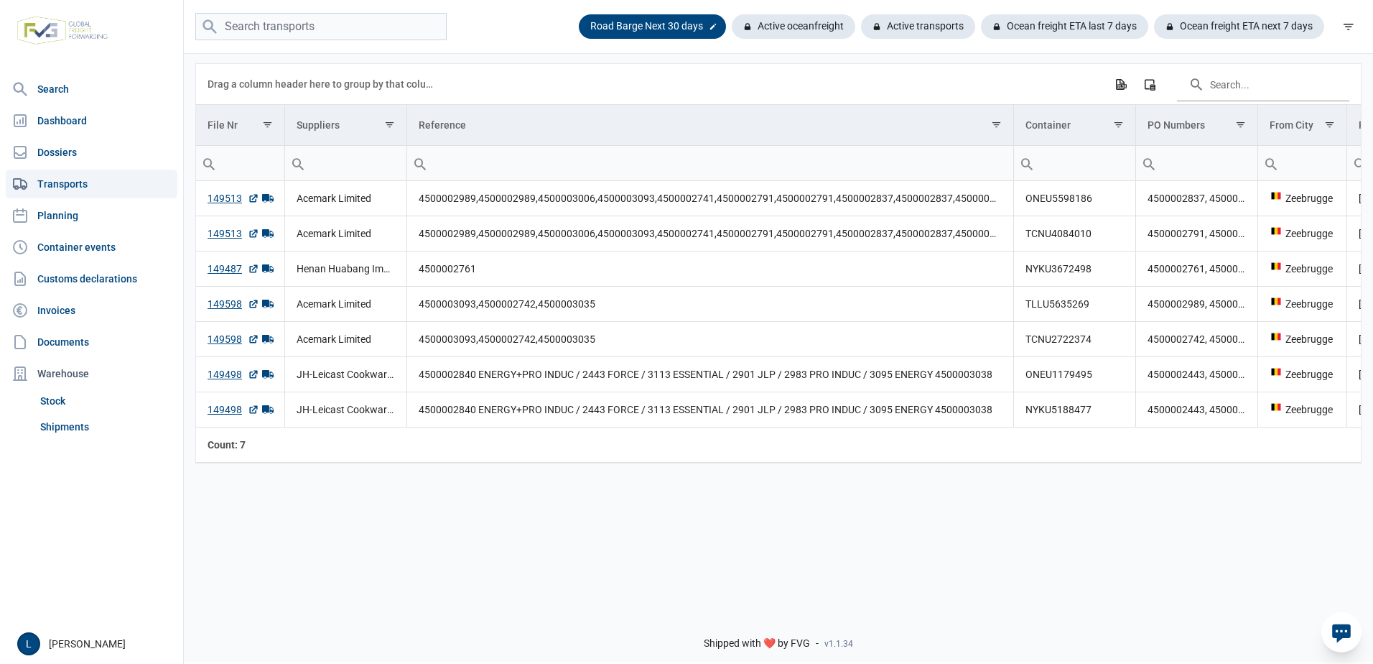
click at [698, 25] on div "Road Barge Next 30 days" at bounding box center [652, 26] width 147 height 24
click at [712, 25] on icon at bounding box center [713, 27] width 6 height 6
click at [657, 28] on div "Road Barge Next 30 days" at bounding box center [652, 26] width 147 height 24
click at [1010, 34] on div "Ocean freight ETA last 7 days" at bounding box center [1059, 26] width 179 height 24
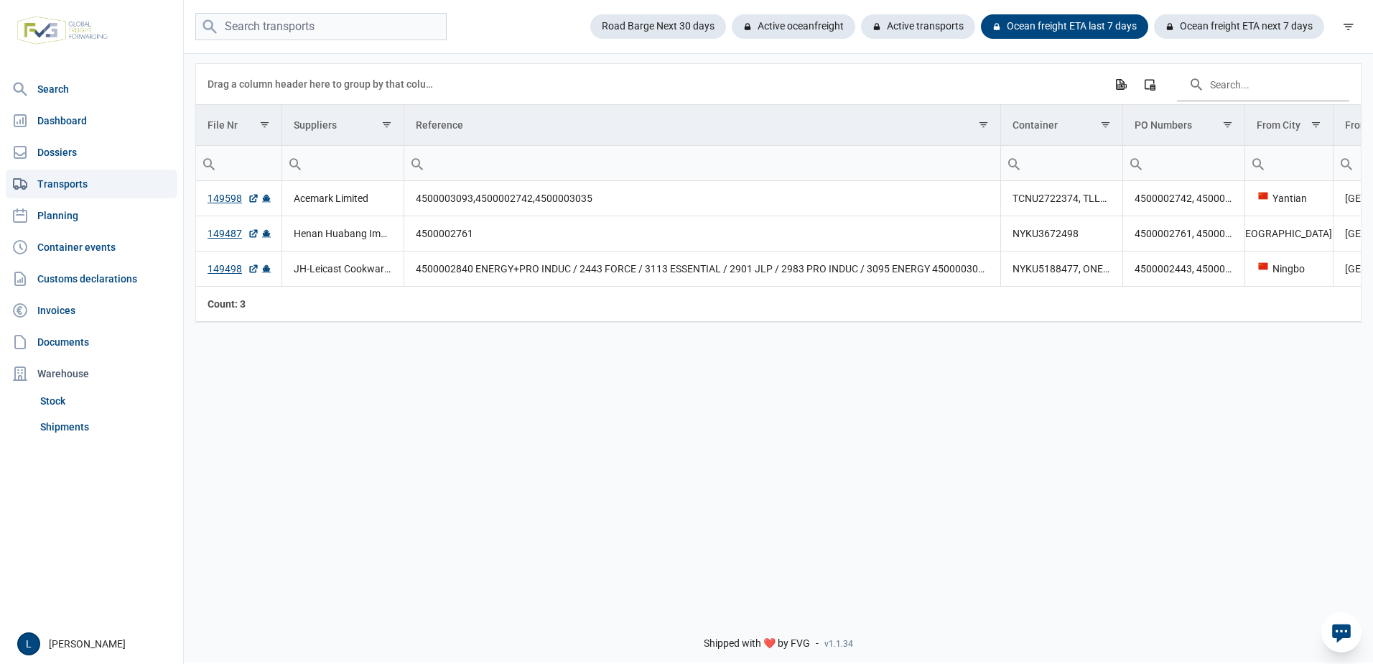
drag, startPoint x: 574, startPoint y: 475, endPoint x: 799, endPoint y: 479, distance: 224.9
click at [799, 479] on div "Data grid with 3 rows and 13 columns Drag a column header here to group by that…" at bounding box center [779, 326] width 1190 height 549
click at [229, 199] on link "149598" at bounding box center [234, 198] width 52 height 14
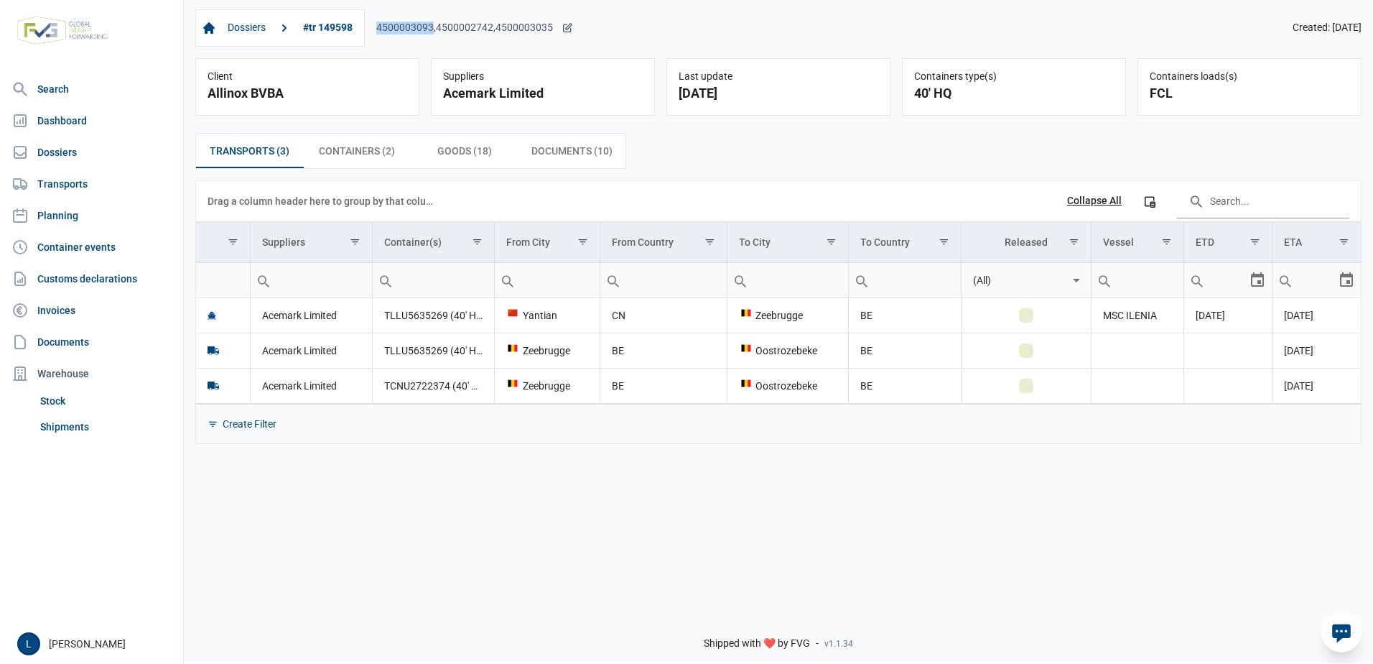
drag, startPoint x: 376, startPoint y: 28, endPoint x: 433, endPoint y: 31, distance: 56.8
click at [433, 31] on div "Dossiers #tr 149598 4500003093,4500002742,4500003035" at bounding box center [384, 27] width 378 height 37
copy div "4500003093"
drag, startPoint x: 493, startPoint y: 244, endPoint x: 659, endPoint y: 249, distance: 165.3
click at [665, 251] on div "Data grid with 3 rows and 11 columns Drag a column header here to group by that…" at bounding box center [778, 312] width 1165 height 262
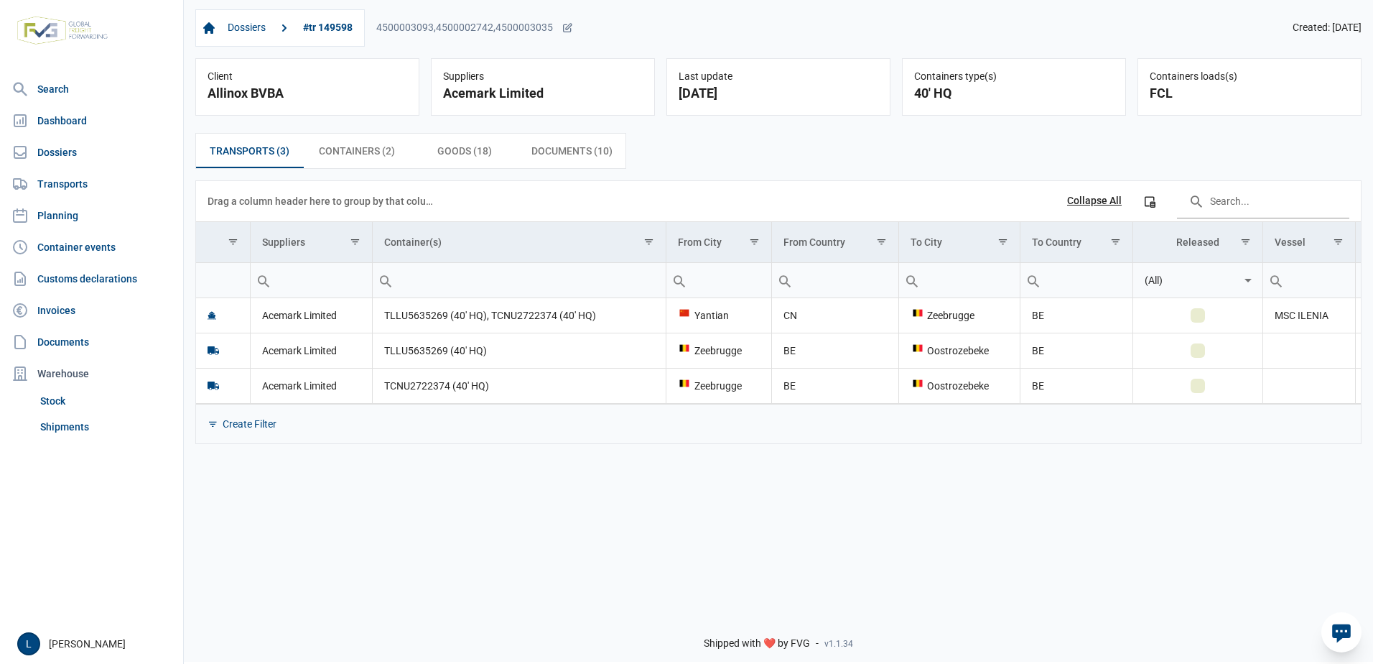
click at [624, 606] on div "Shipped with ❤️ by FVG - v1.1.34" at bounding box center [779, 631] width 1190 height 61
click at [237, 157] on span "Transports (3) Transports (3)" at bounding box center [250, 150] width 80 height 17
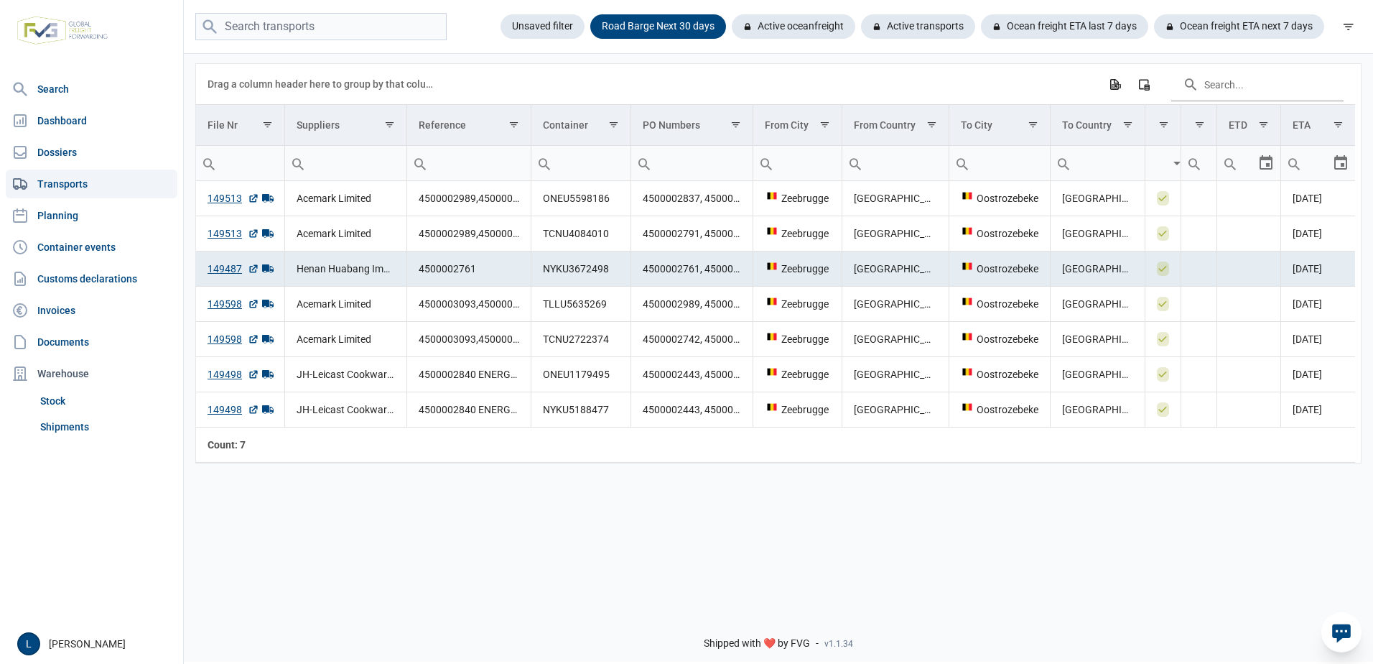
drag, startPoint x: 755, startPoint y: 566, endPoint x: 680, endPoint y: 501, distance: 99.8
click at [755, 566] on div "Data grid with 7 rows and 13 columns Drag a column header here to group by that…" at bounding box center [779, 326] width 1190 height 549
